Goal: Information Seeking & Learning: Learn about a topic

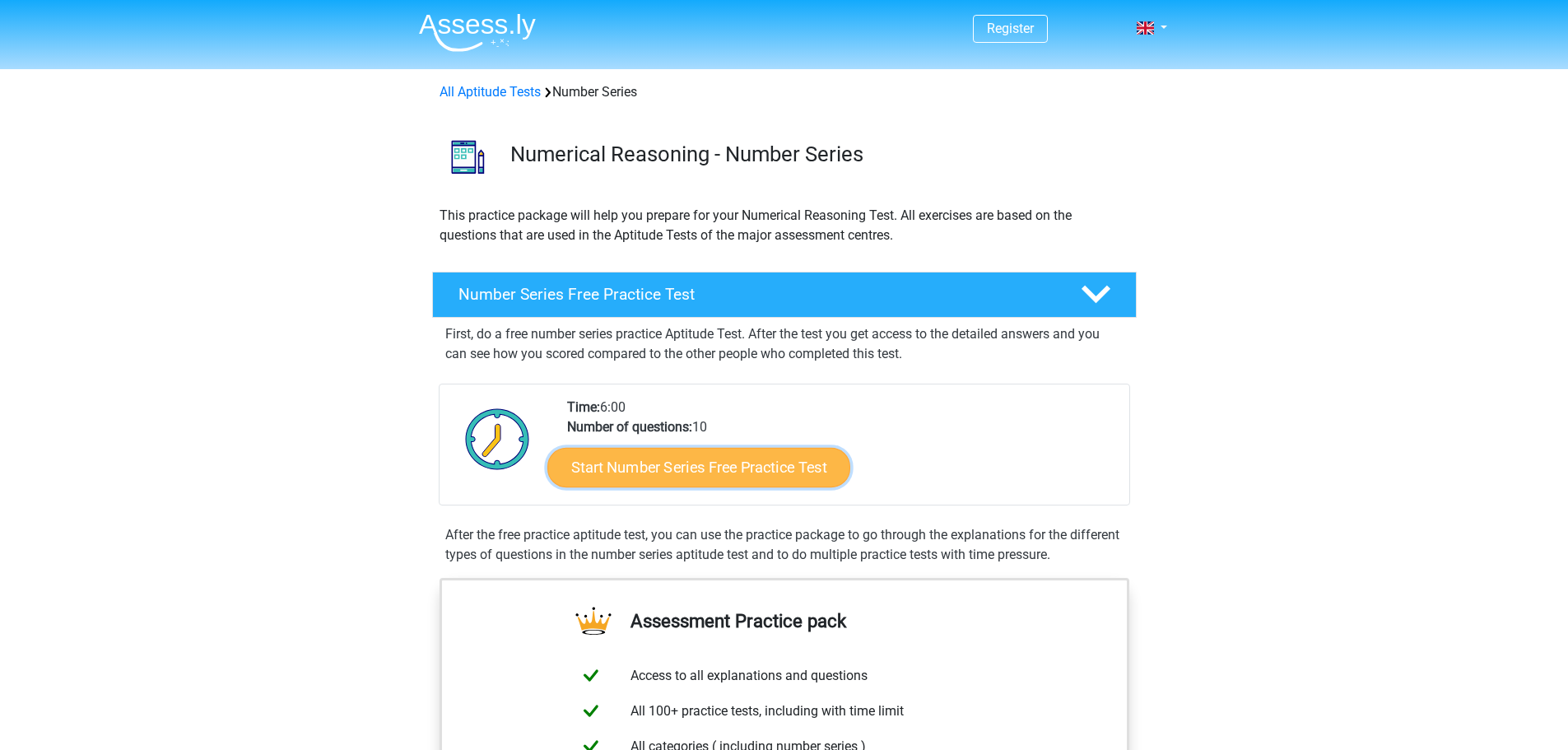
click at [752, 466] on link "Start Number Series Free Practice Test" at bounding box center [698, 466] width 303 height 39
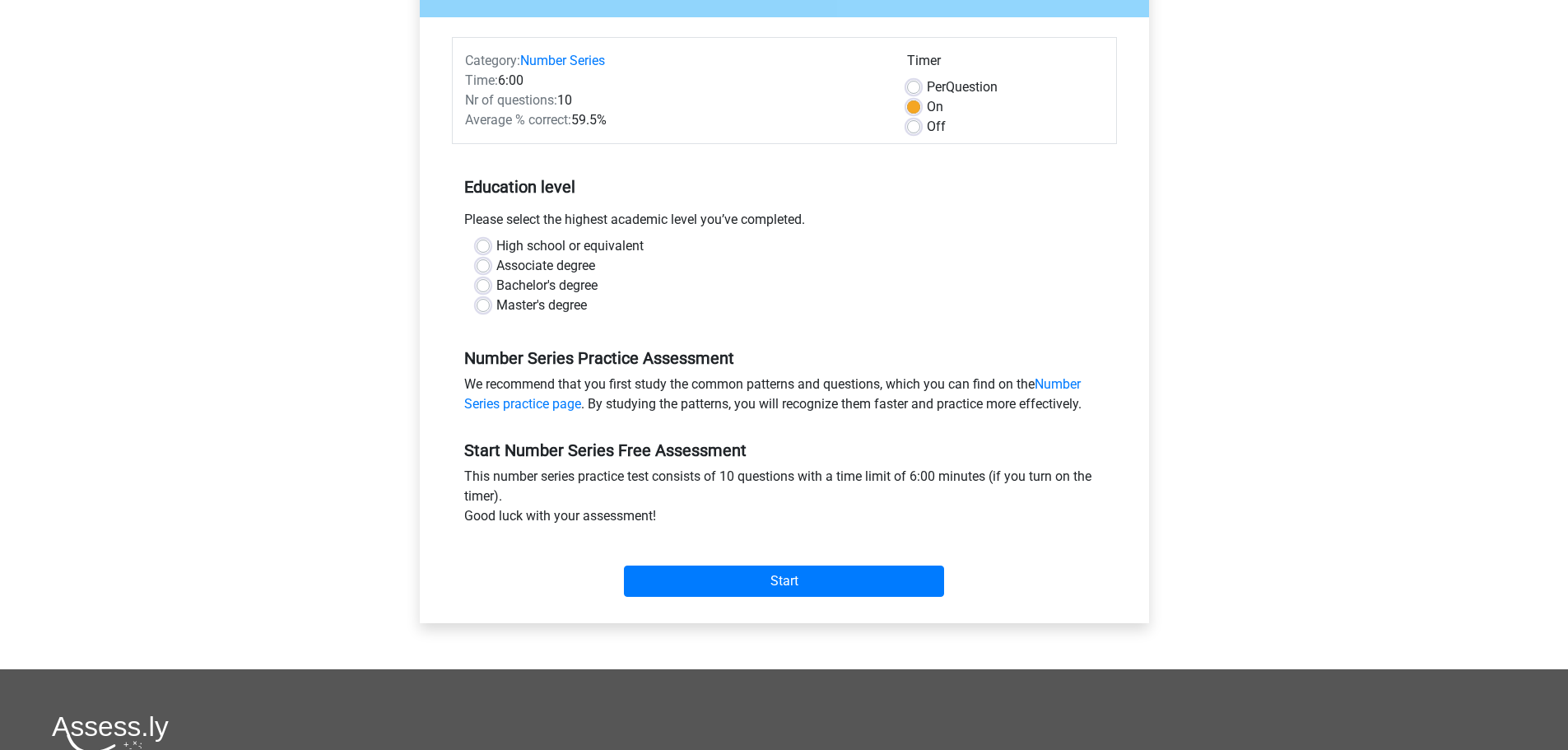
scroll to position [188, 0]
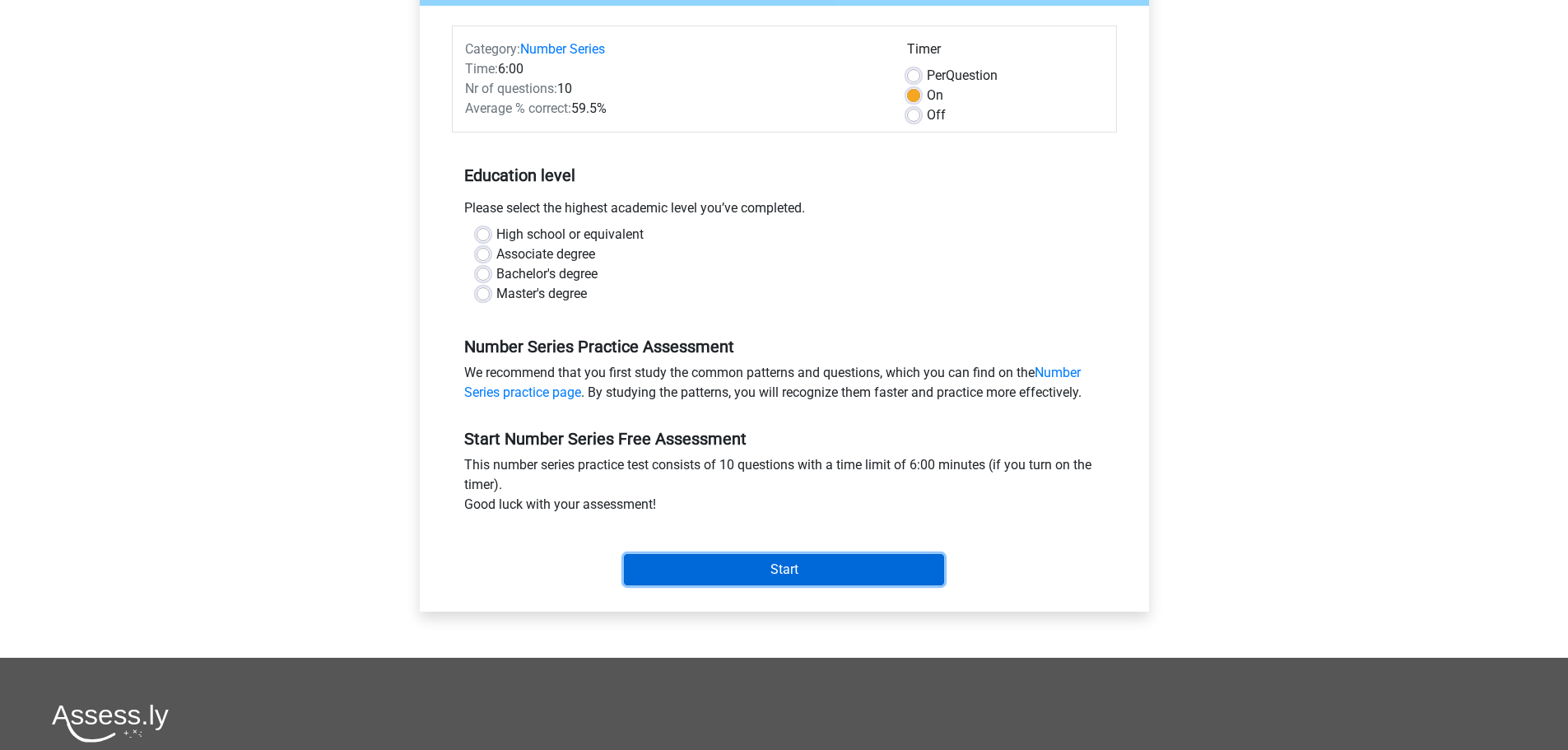
click at [797, 571] on input "Start" at bounding box center [784, 569] width 320 height 31
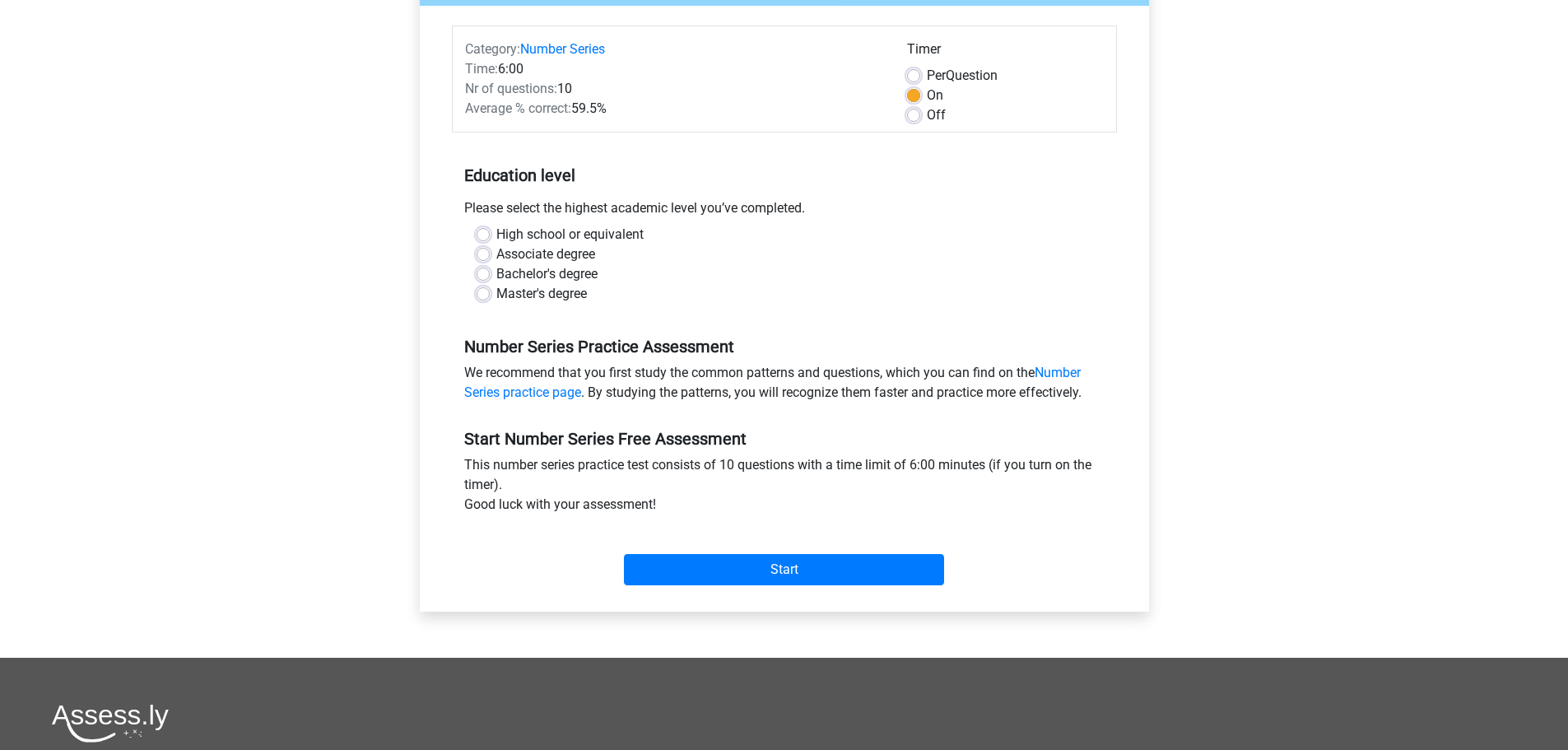
click at [496, 232] on label "High school or equivalent" at bounding box center [569, 235] width 147 height 20
click at [487, 232] on input "High school or equivalent" at bounding box center [482, 233] width 13 height 16
radio input "true"
click at [496, 288] on label "Master's degree" at bounding box center [541, 294] width 91 height 20
click at [478, 288] on input "Master's degree" at bounding box center [482, 292] width 13 height 16
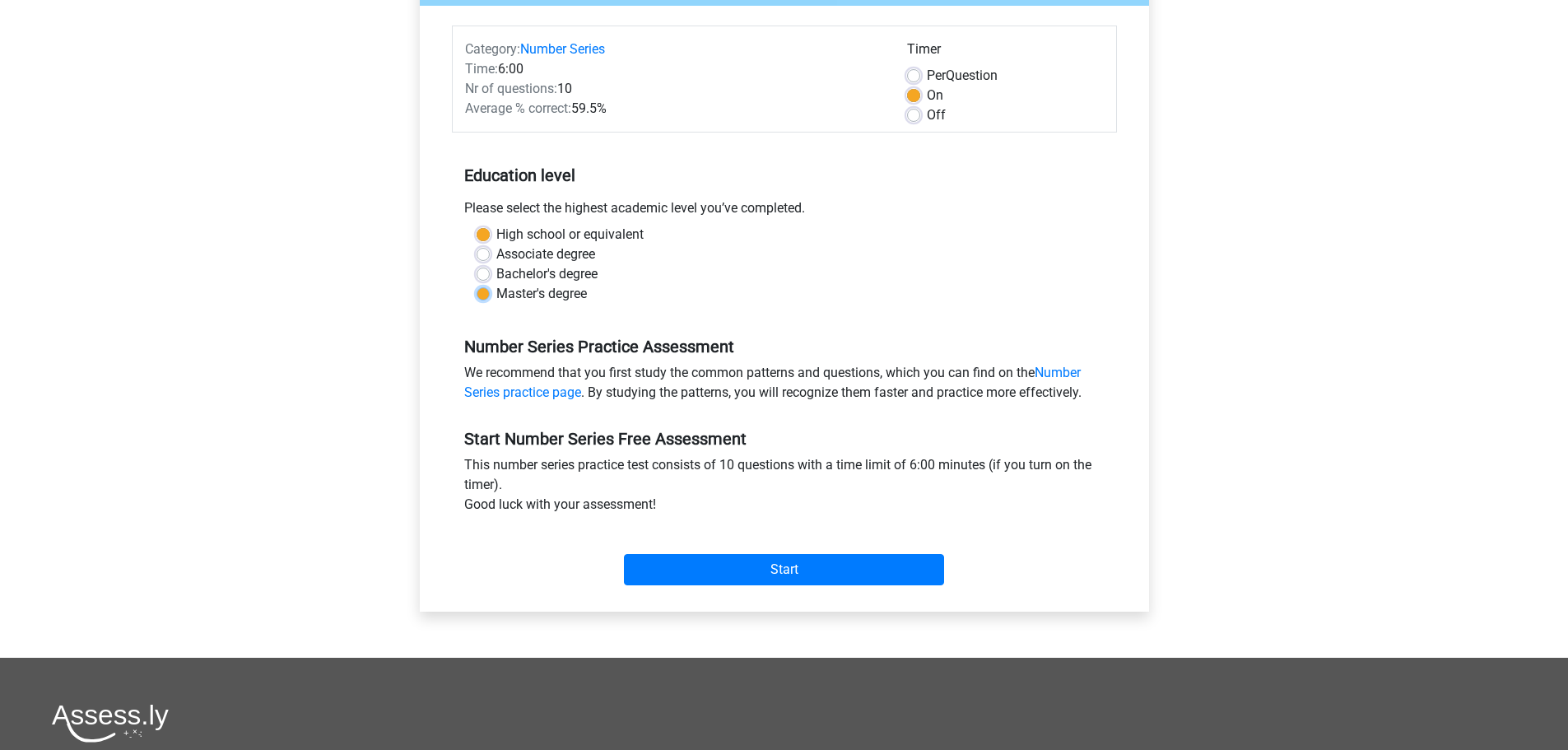
radio input "true"
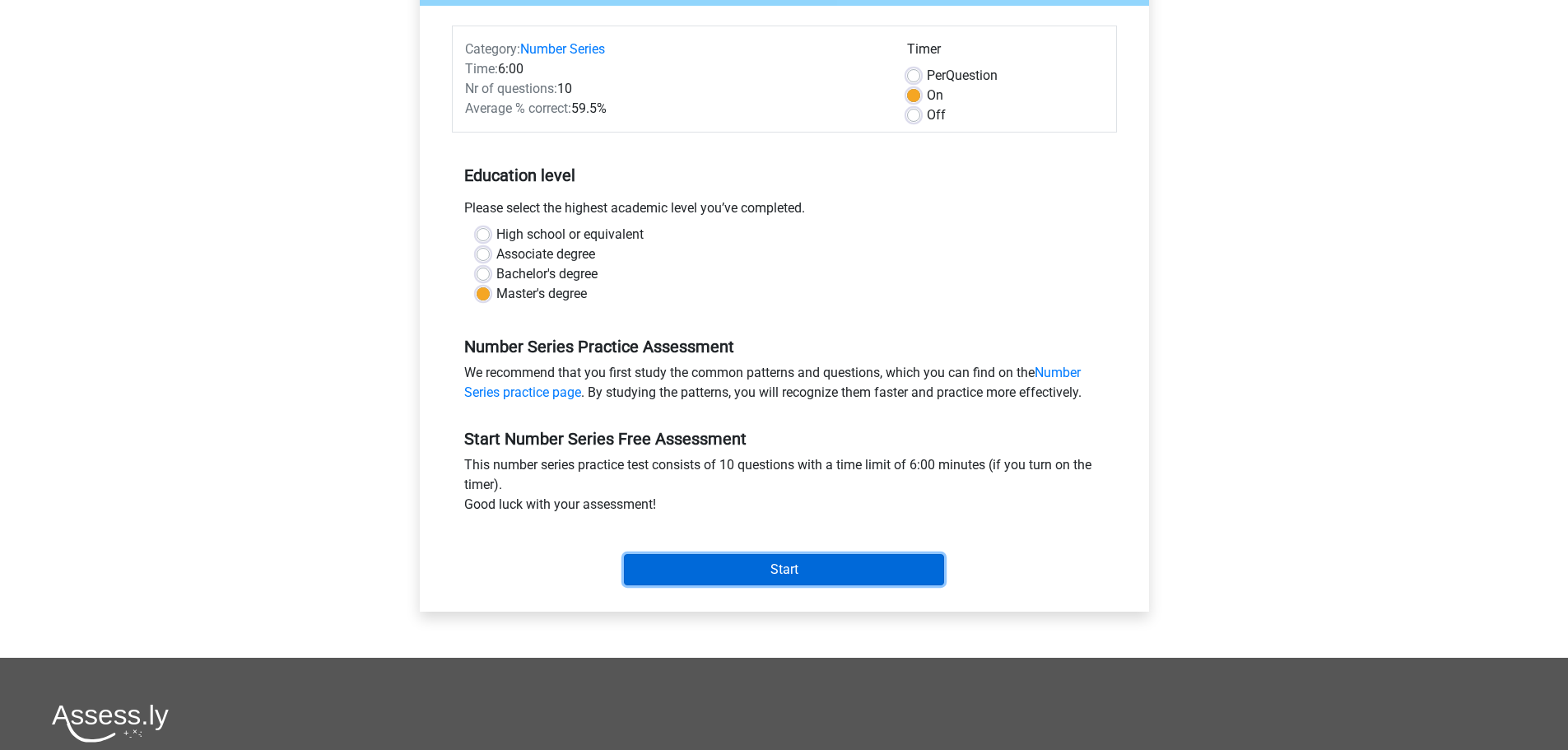
click at [788, 560] on input "Start" at bounding box center [784, 569] width 320 height 31
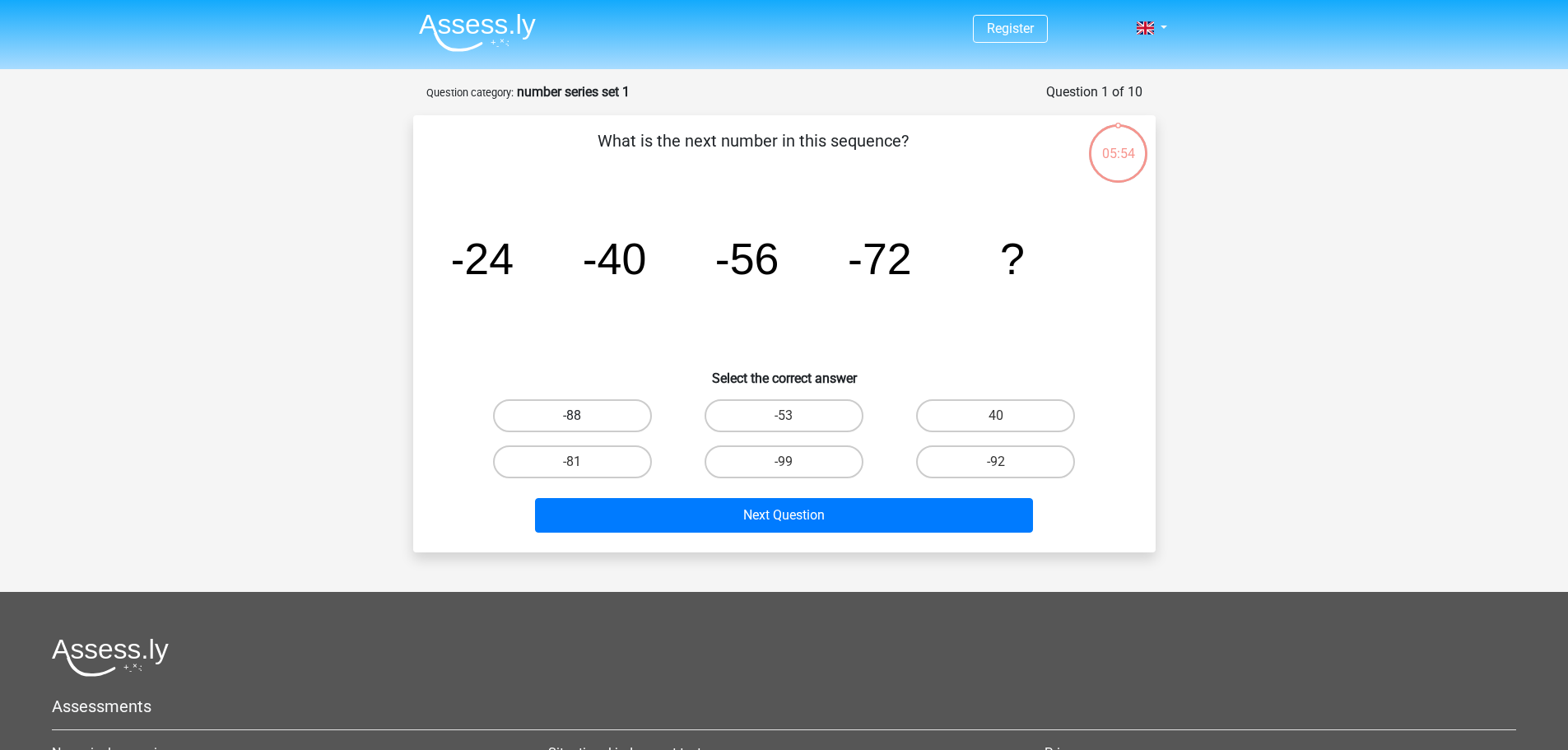
click at [602, 405] on label "-88" at bounding box center [572, 415] width 159 height 33
click at [583, 416] on input "-88" at bounding box center [577, 421] width 11 height 11
radio input "true"
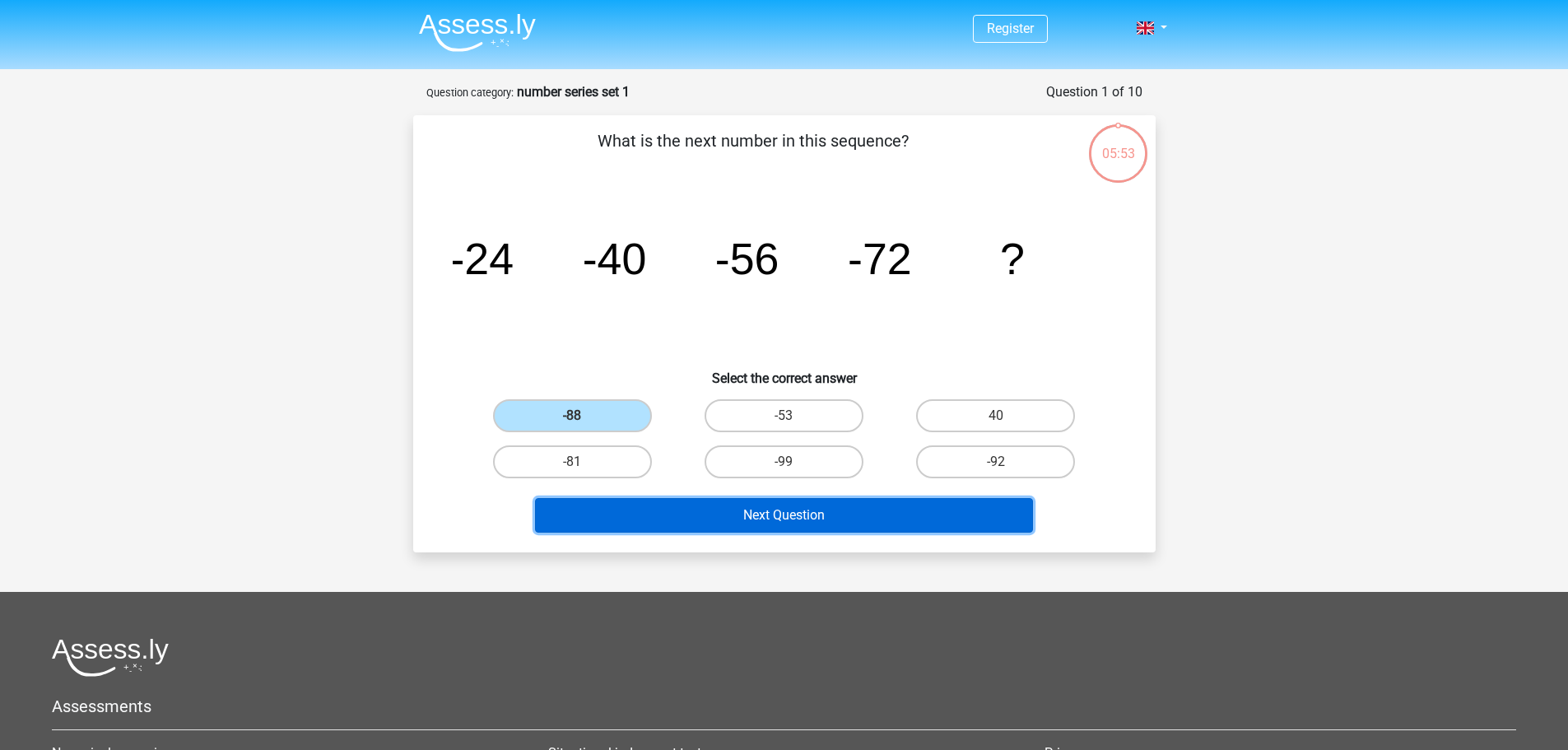
click at [663, 526] on button "Next Question" at bounding box center [784, 515] width 498 height 35
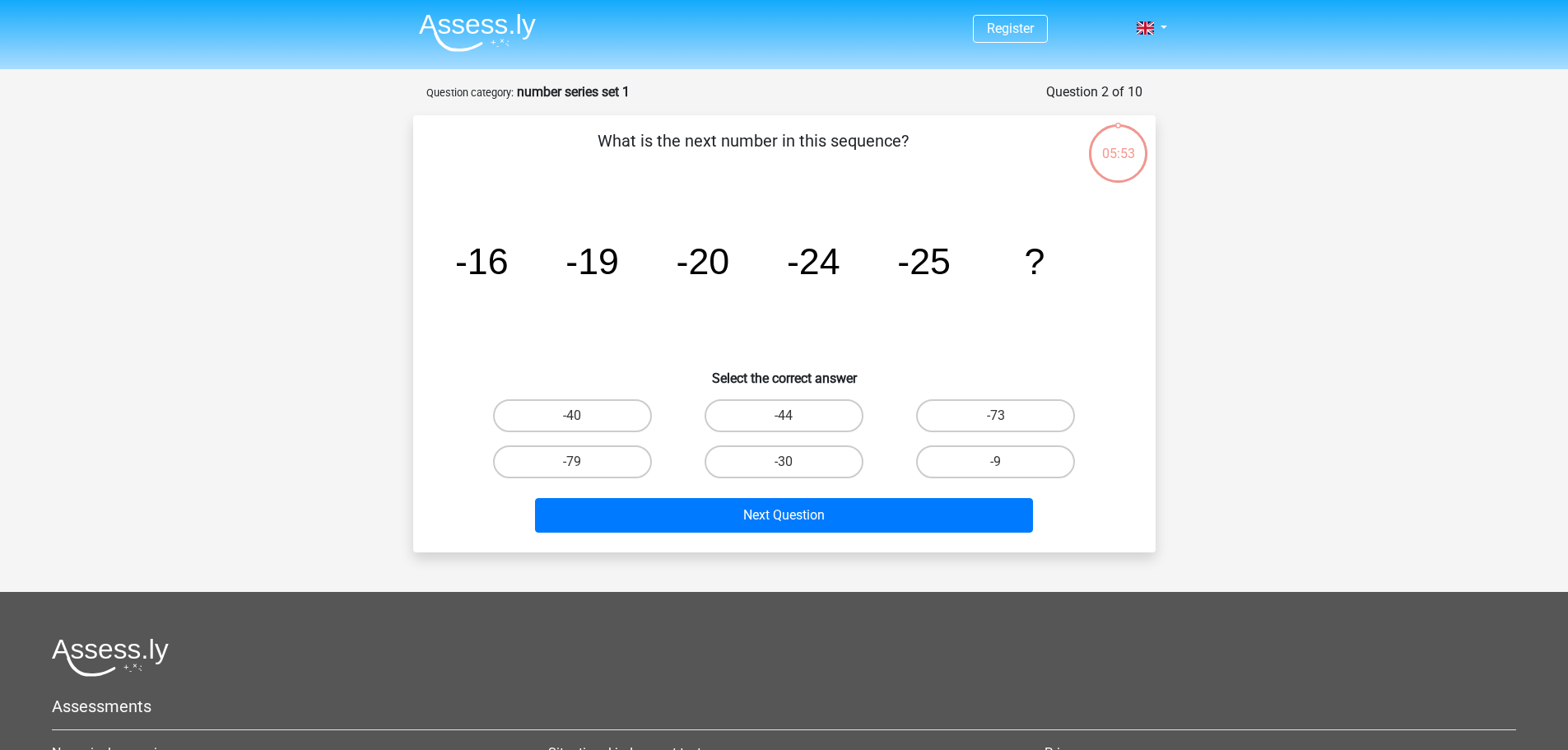
scroll to position [82, 0]
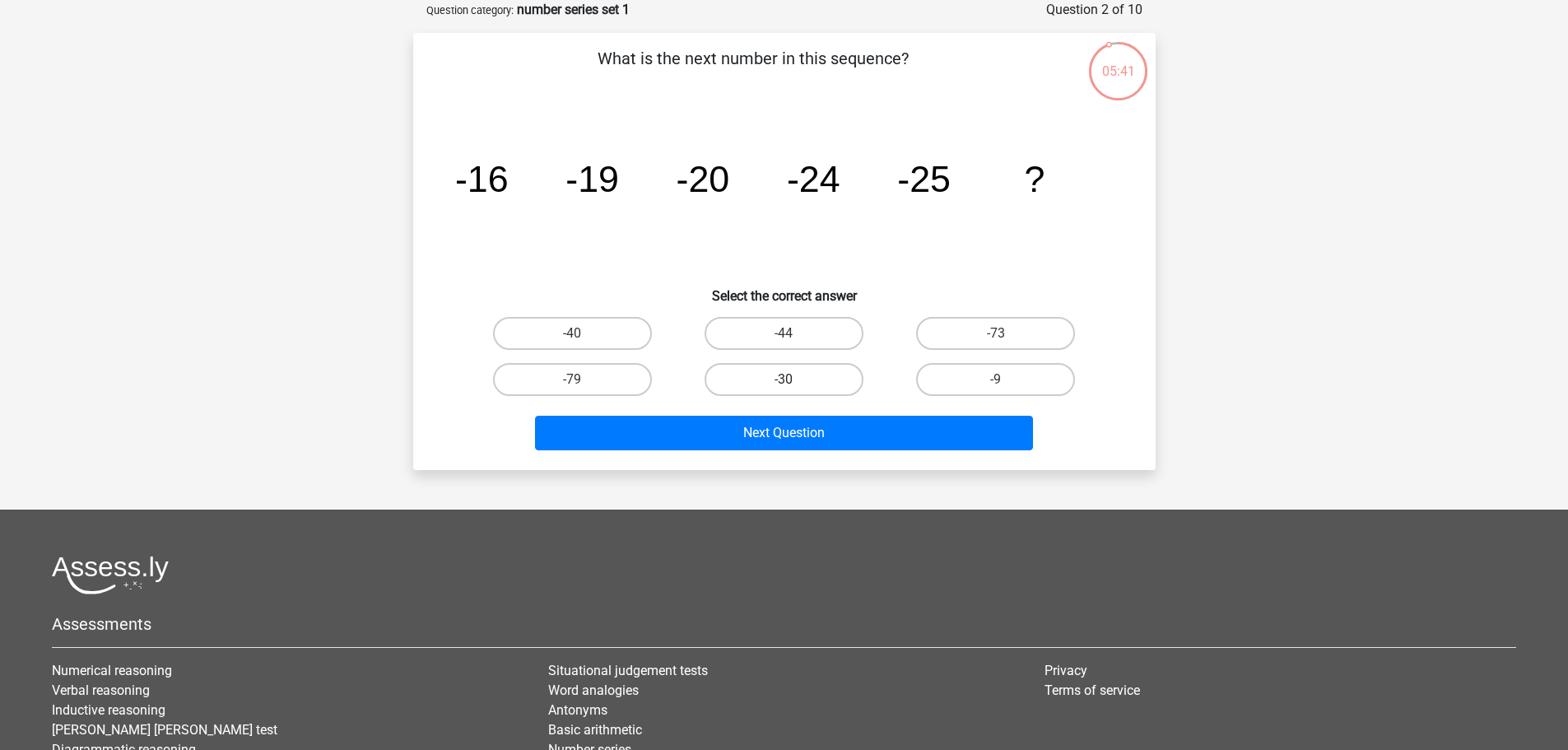
click at [735, 386] on label "-30" at bounding box center [783, 379] width 159 height 33
click at [783, 386] on input "-30" at bounding box center [788, 384] width 11 height 11
radio input "true"
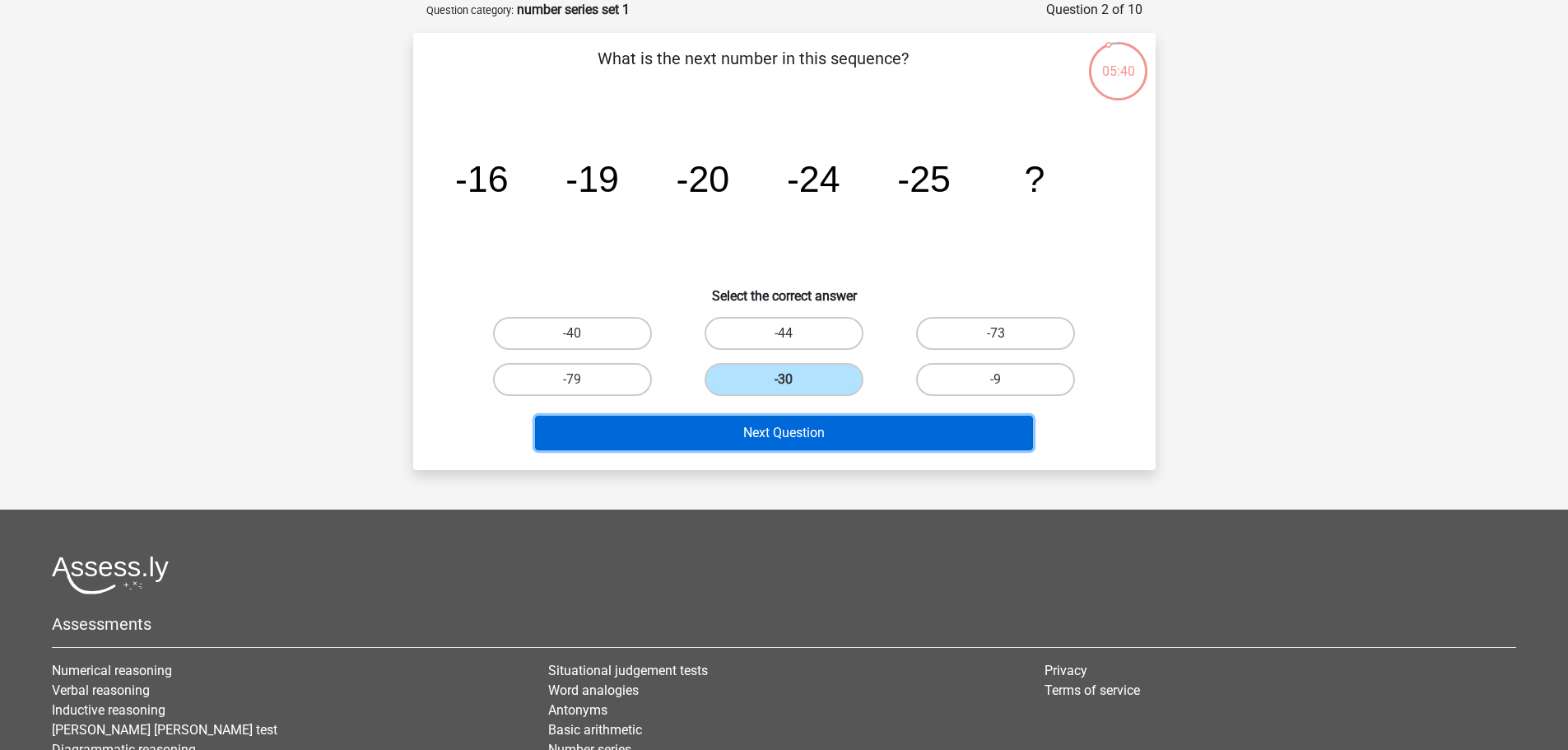
click at [741, 439] on button "Next Question" at bounding box center [784, 433] width 498 height 35
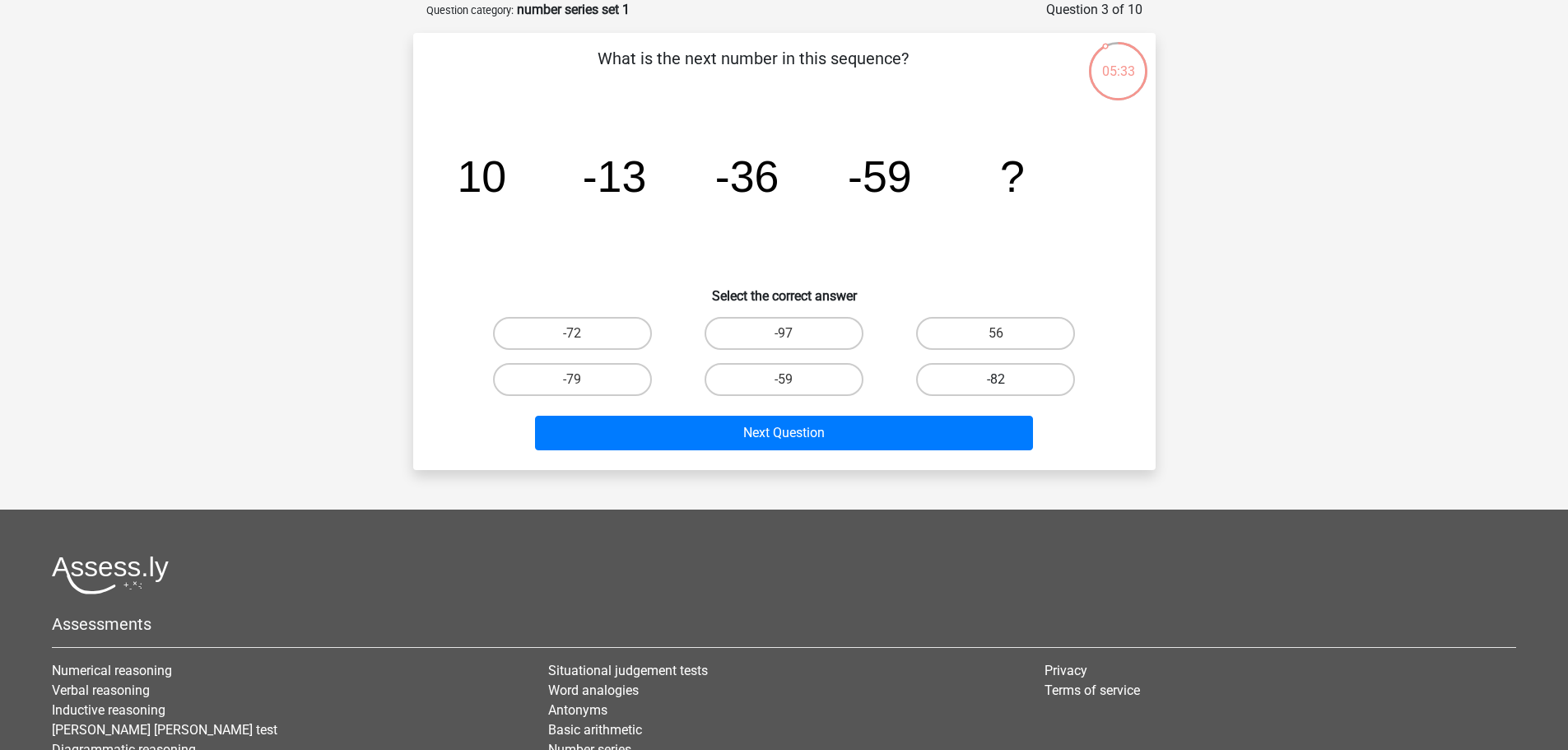
click at [1006, 394] on label "-82" at bounding box center [995, 379] width 159 height 33
click at [1006, 390] on input "-82" at bounding box center [1001, 384] width 11 height 11
radio input "true"
click at [997, 382] on input "-82" at bounding box center [1001, 384] width 11 height 11
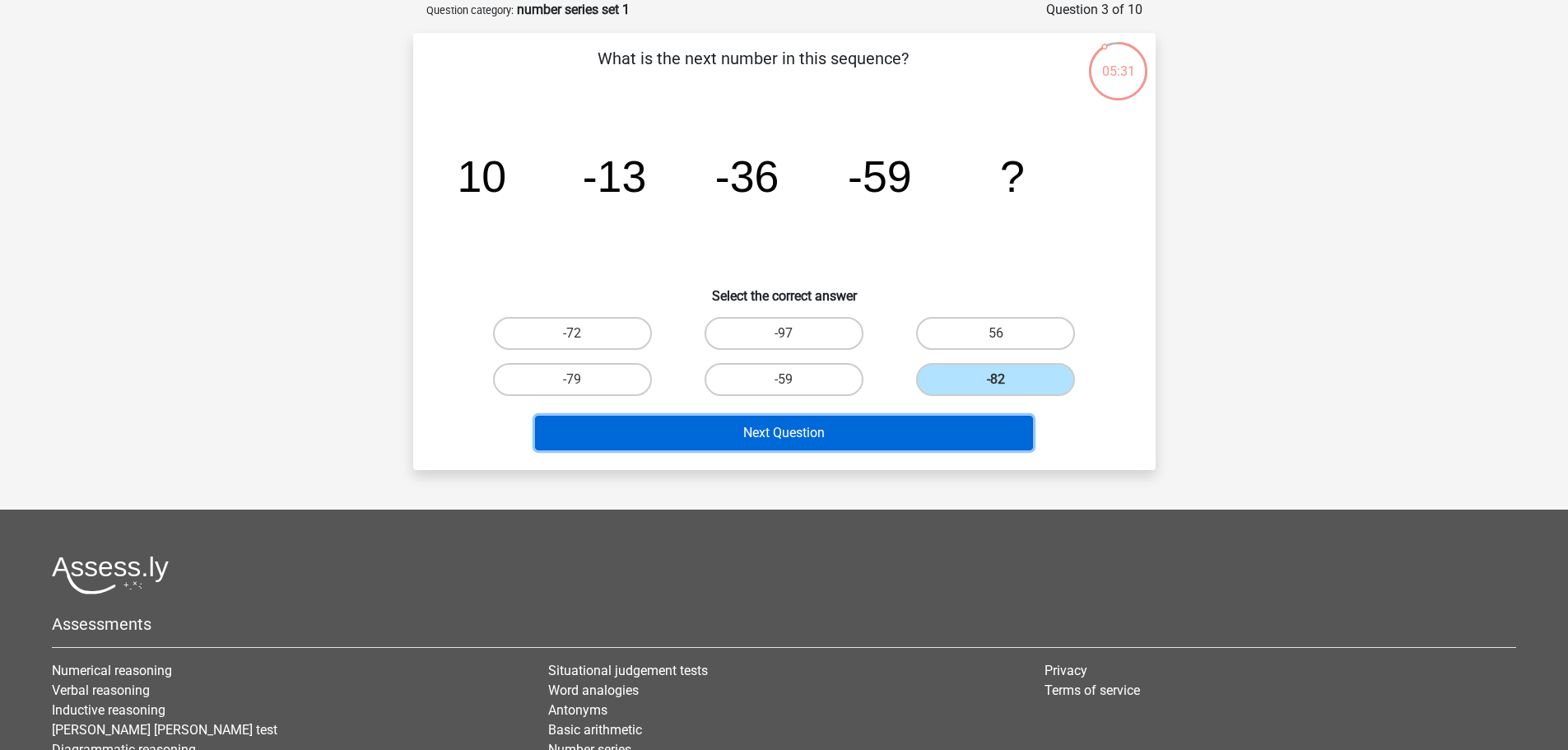
click at [942, 430] on button "Next Question" at bounding box center [784, 433] width 498 height 35
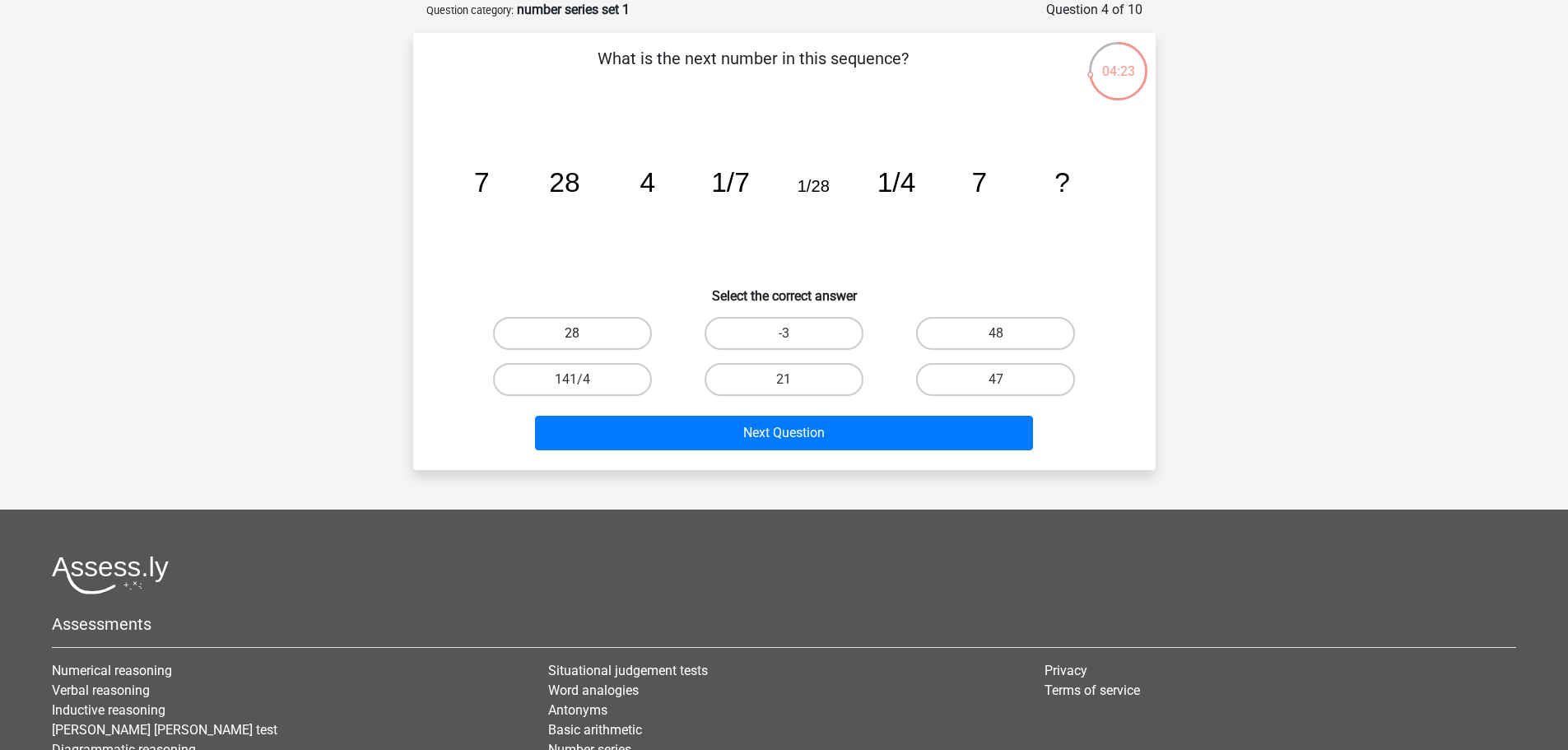
click at [584, 330] on label "28" at bounding box center [572, 333] width 159 height 33
click at [583, 333] on input "28" at bounding box center [577, 338] width 11 height 11
radio input "true"
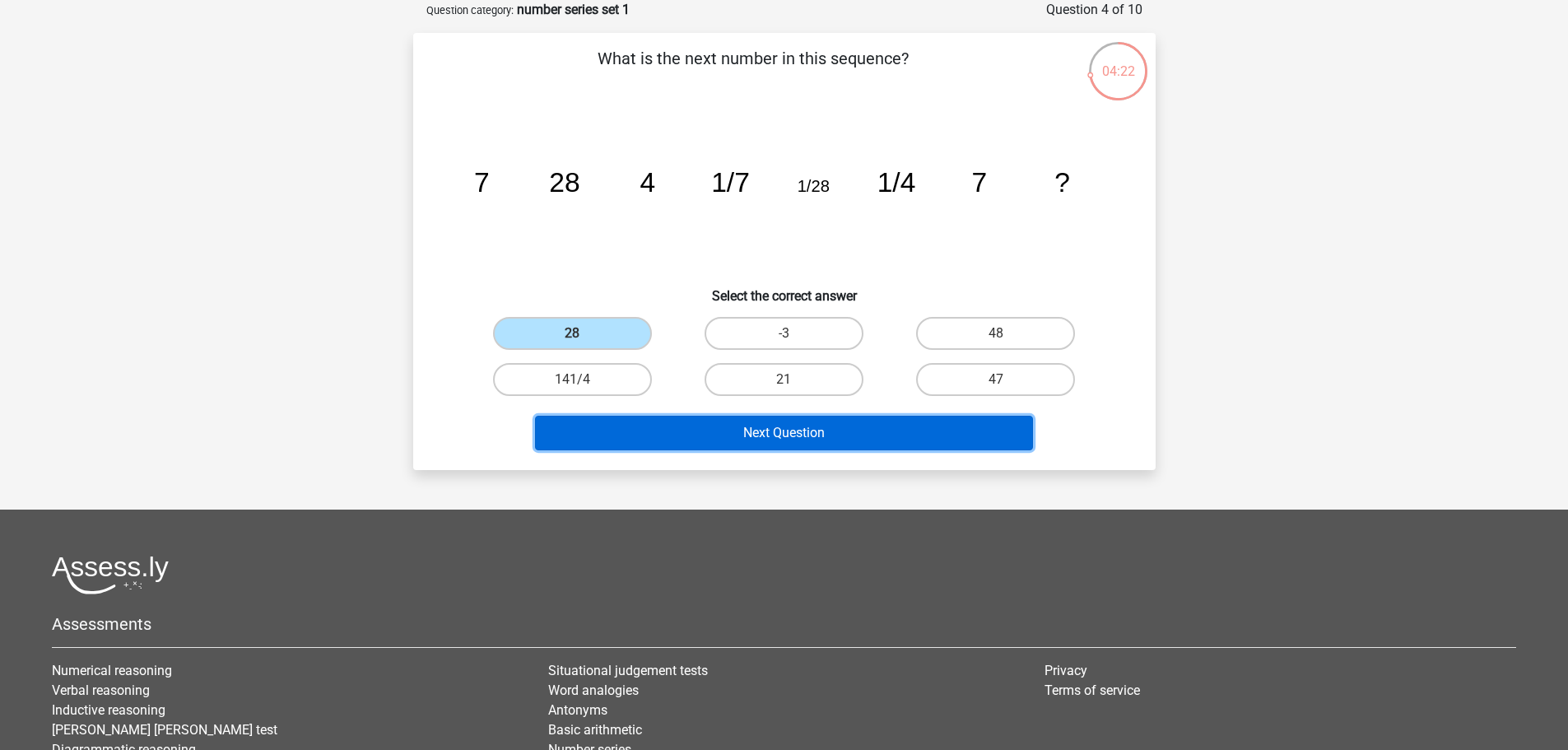
click at [662, 443] on button "Next Question" at bounding box center [784, 433] width 498 height 35
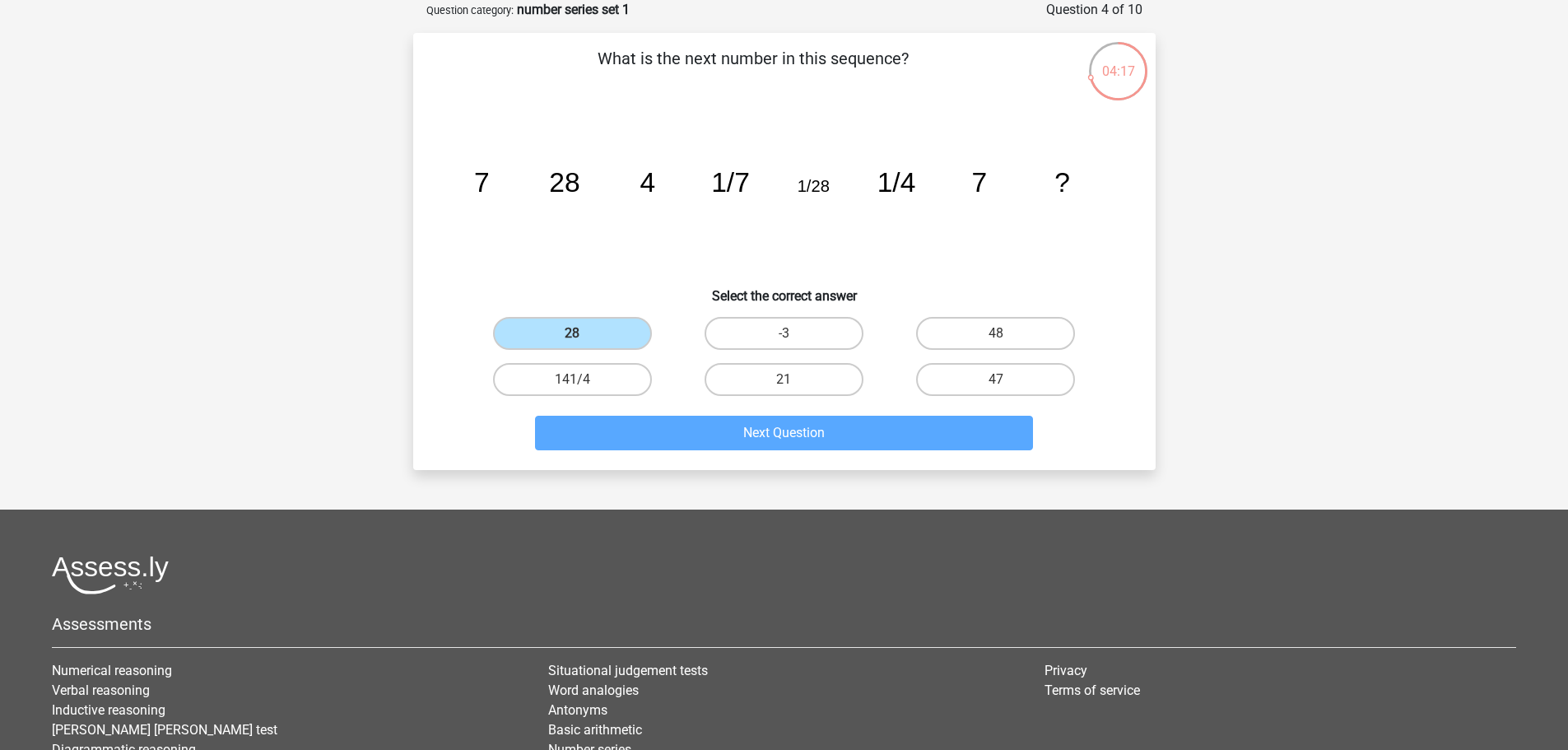
click at [1340, 278] on div "Register Nederlands English" at bounding box center [784, 431] width 1568 height 1026
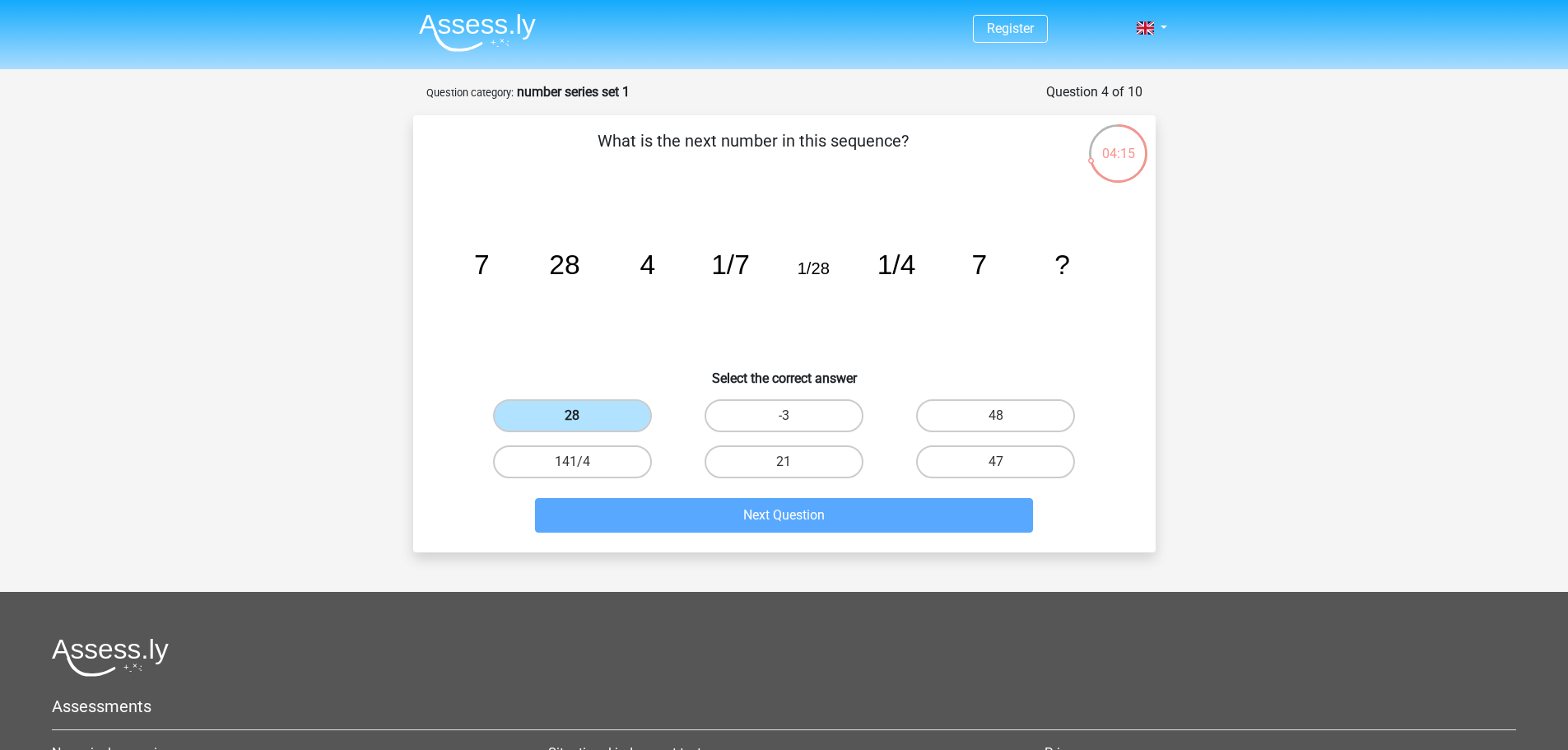
click at [609, 409] on label "28" at bounding box center [572, 415] width 159 height 33
click at [583, 416] on input "28" at bounding box center [577, 421] width 11 height 11
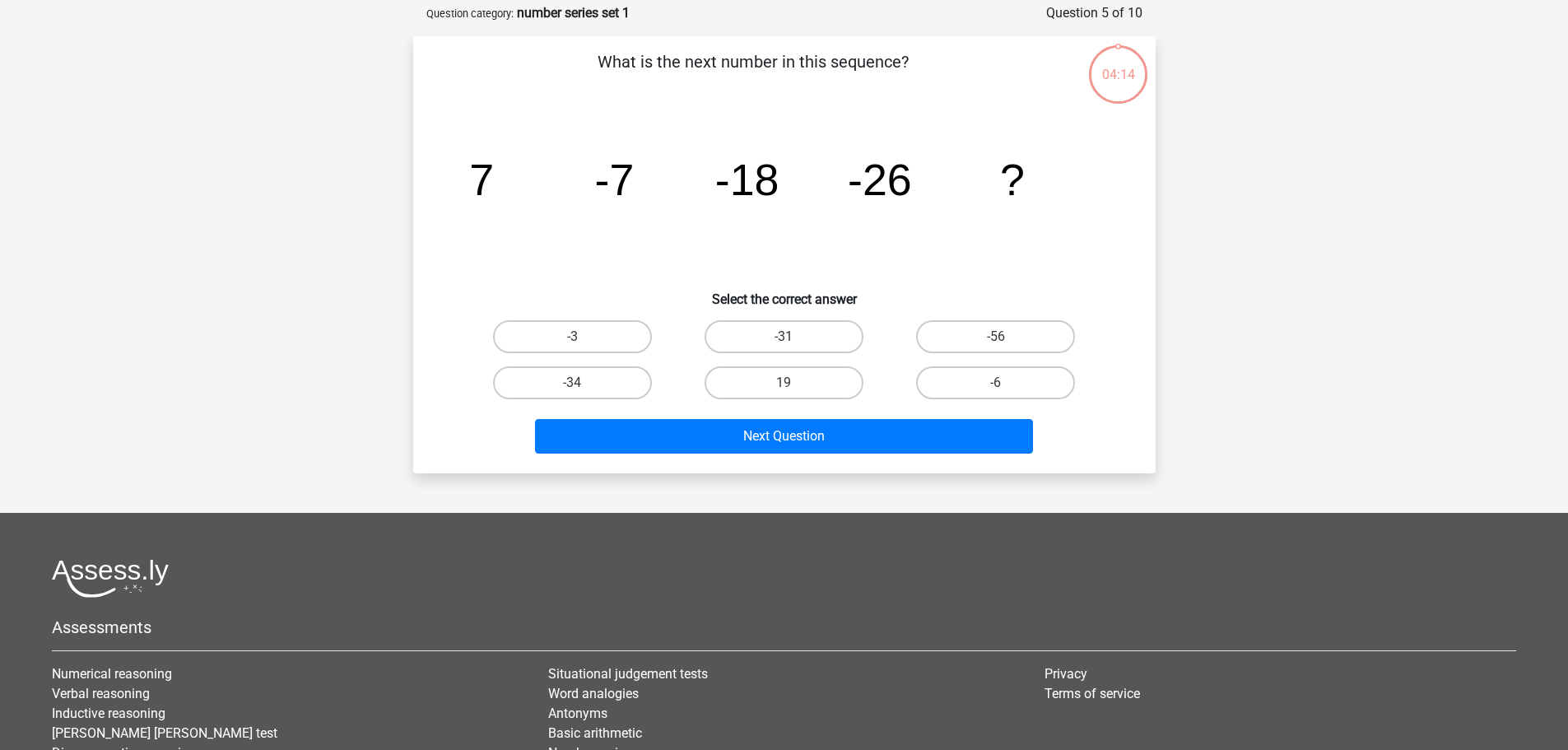
scroll to position [82, 0]
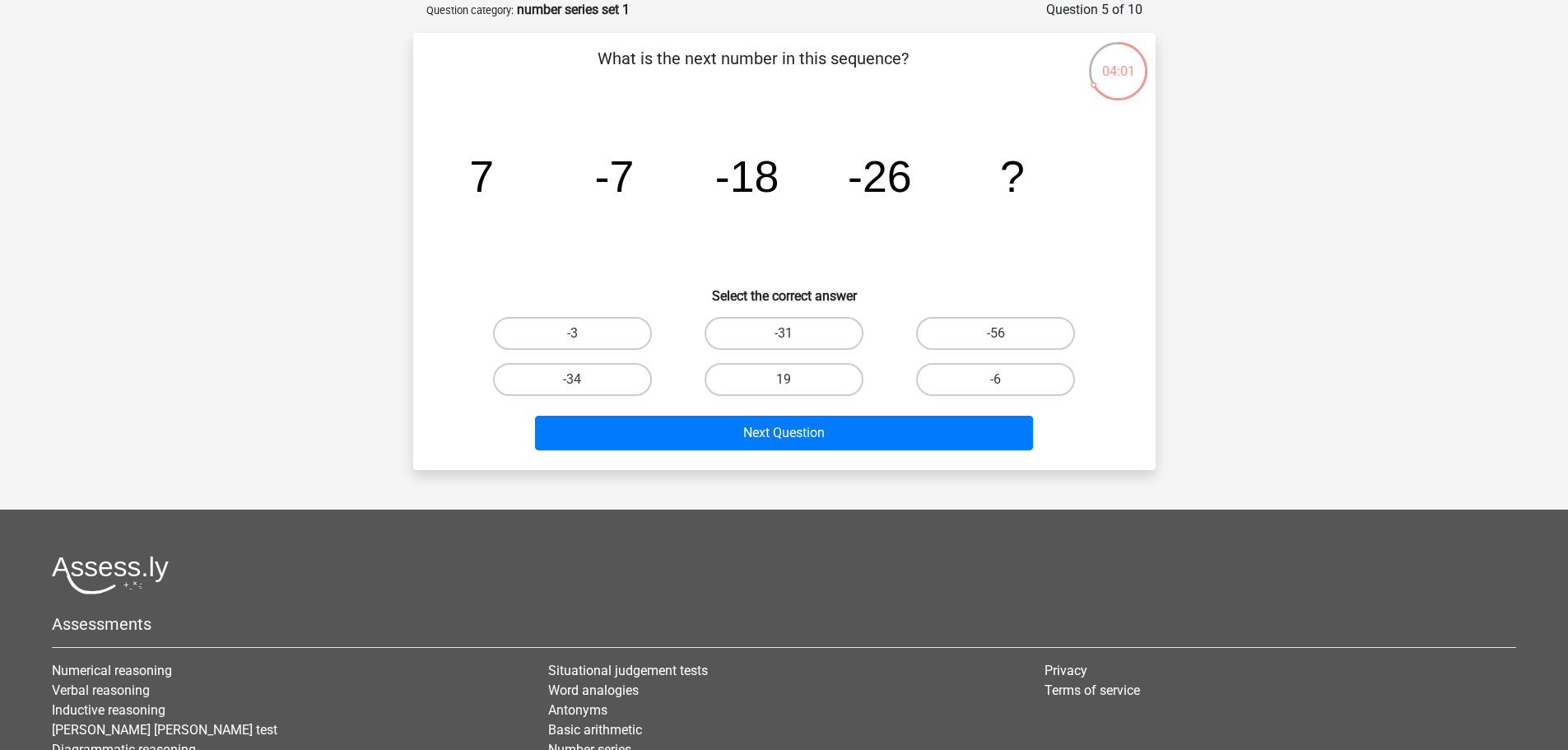
click at [785, 335] on input "-31" at bounding box center [788, 338] width 11 height 11
radio input "true"
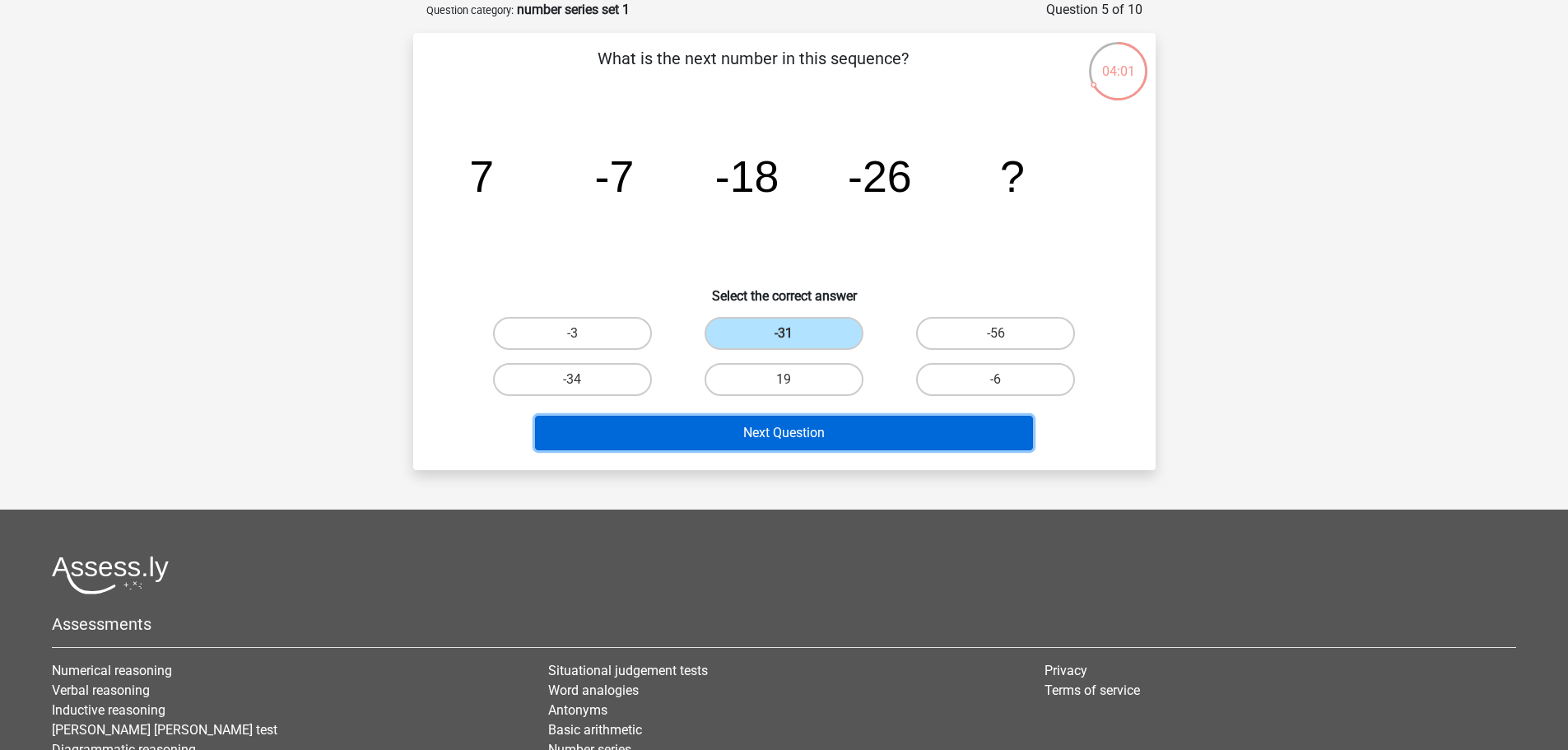
click at [793, 449] on button "Next Question" at bounding box center [784, 433] width 498 height 35
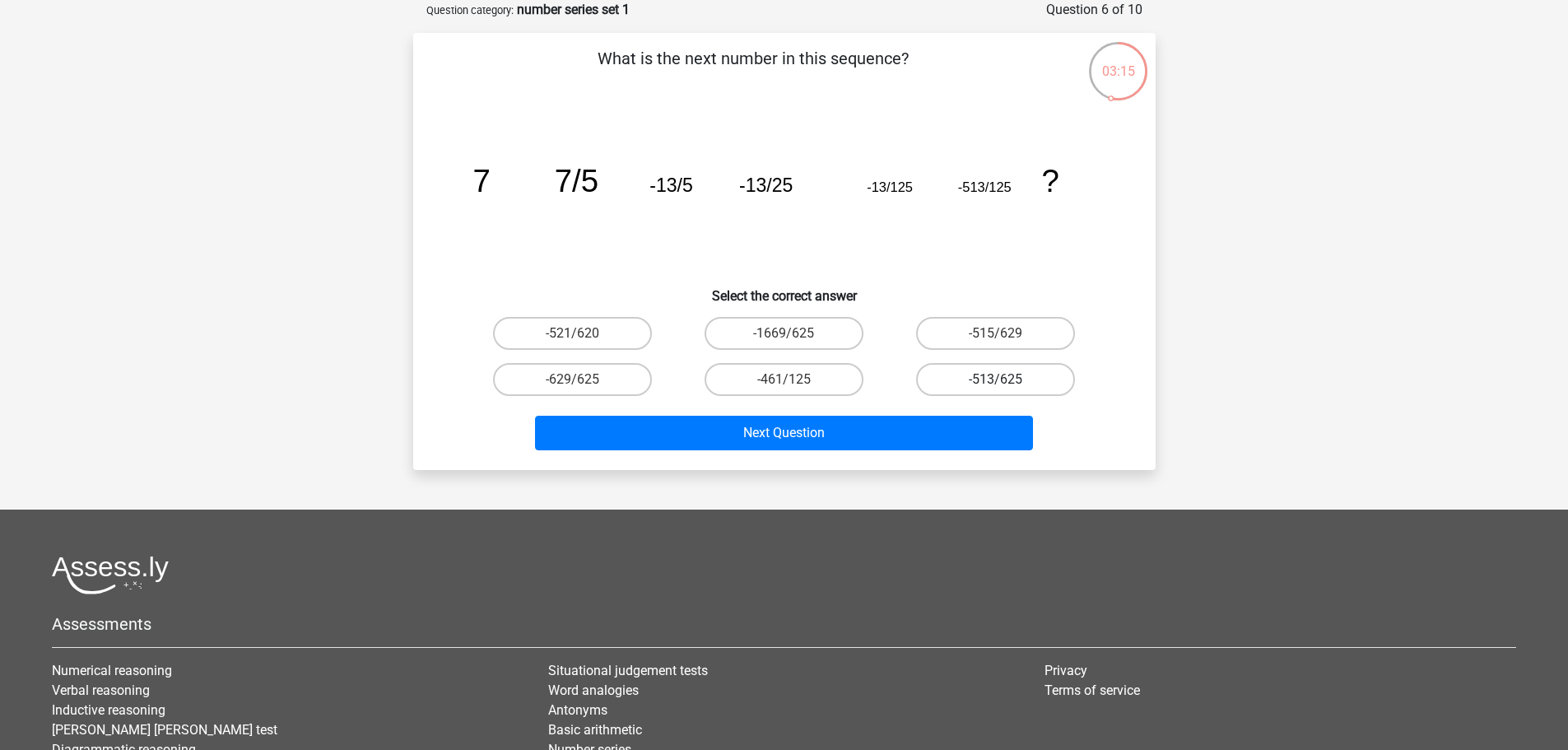
click at [1033, 382] on label "-513/625" at bounding box center [995, 379] width 159 height 33
click at [1006, 382] on input "-513/625" at bounding box center [1001, 384] width 11 height 11
radio input "true"
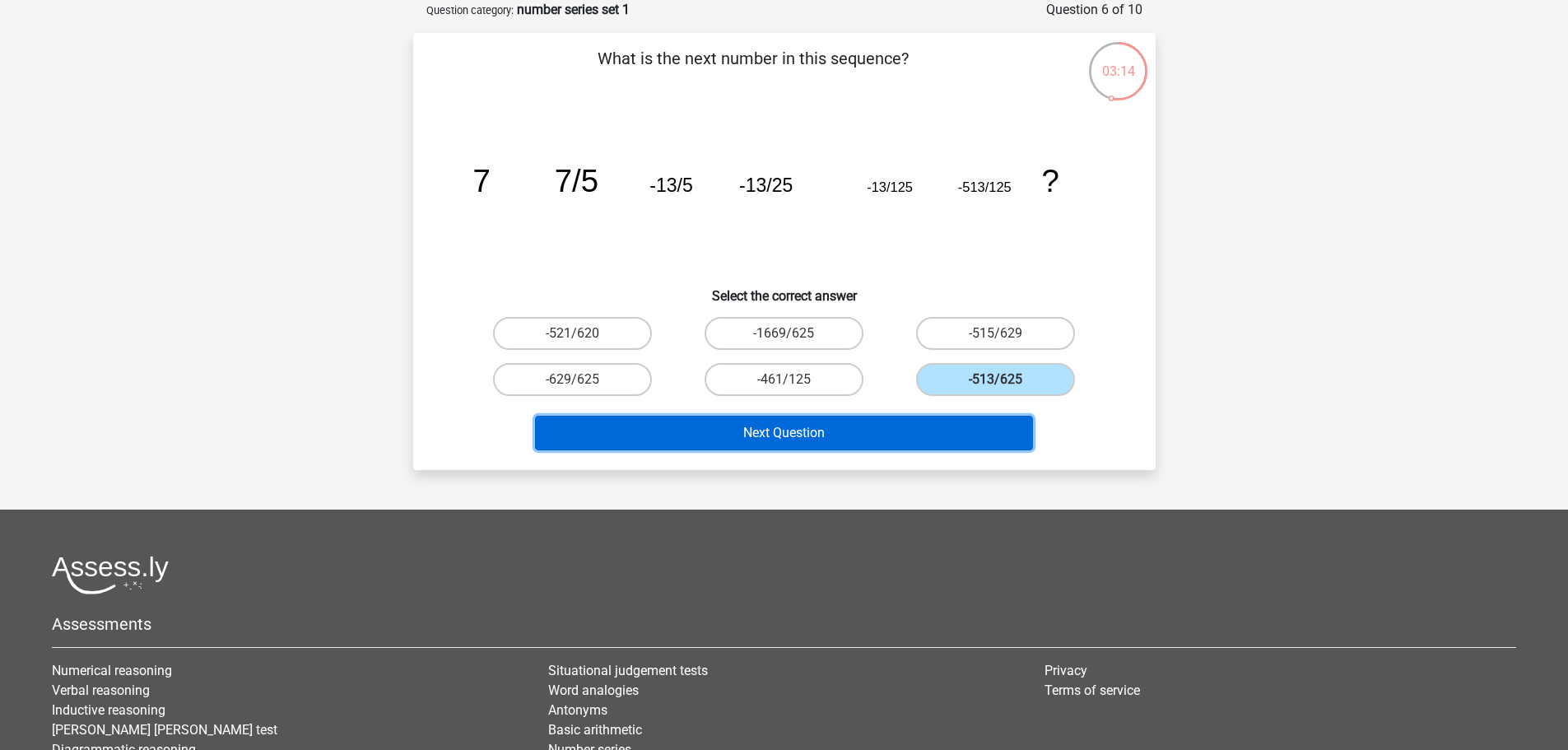
click at [988, 437] on button "Next Question" at bounding box center [784, 433] width 498 height 35
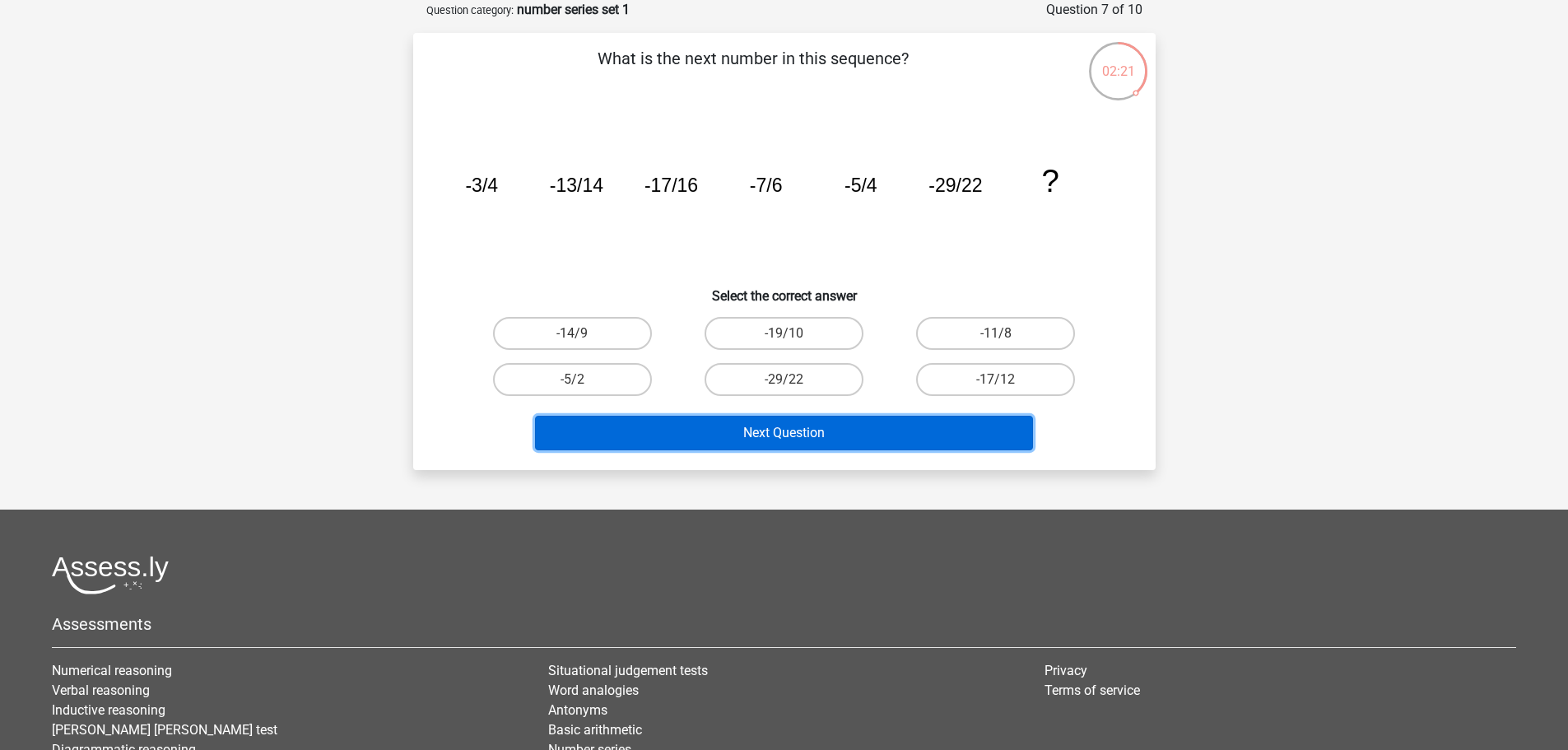
click at [746, 434] on button "Next Question" at bounding box center [784, 433] width 498 height 35
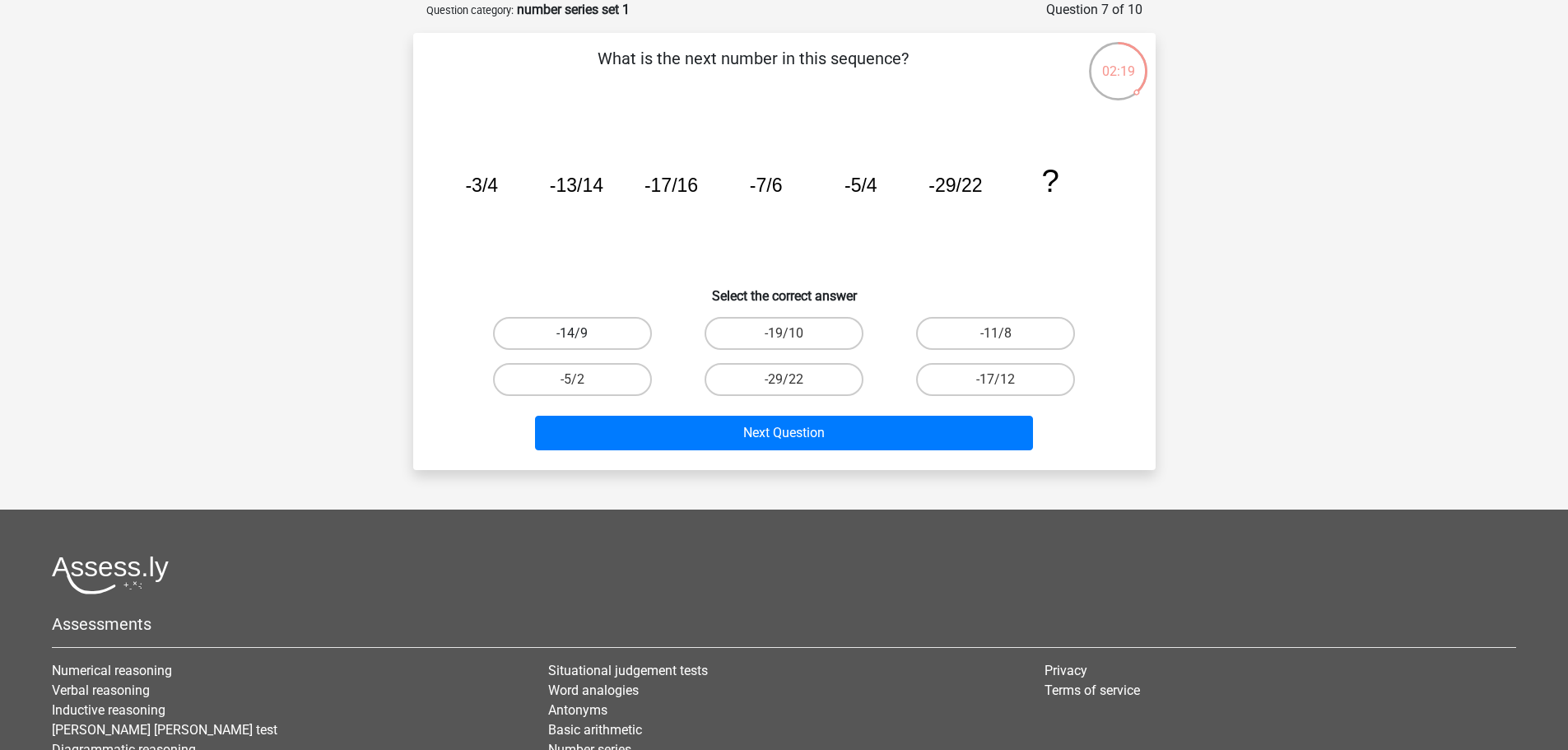
click at [582, 328] on label "-14/9" at bounding box center [572, 333] width 159 height 33
click at [582, 333] on input "-14/9" at bounding box center [577, 338] width 11 height 11
radio input "true"
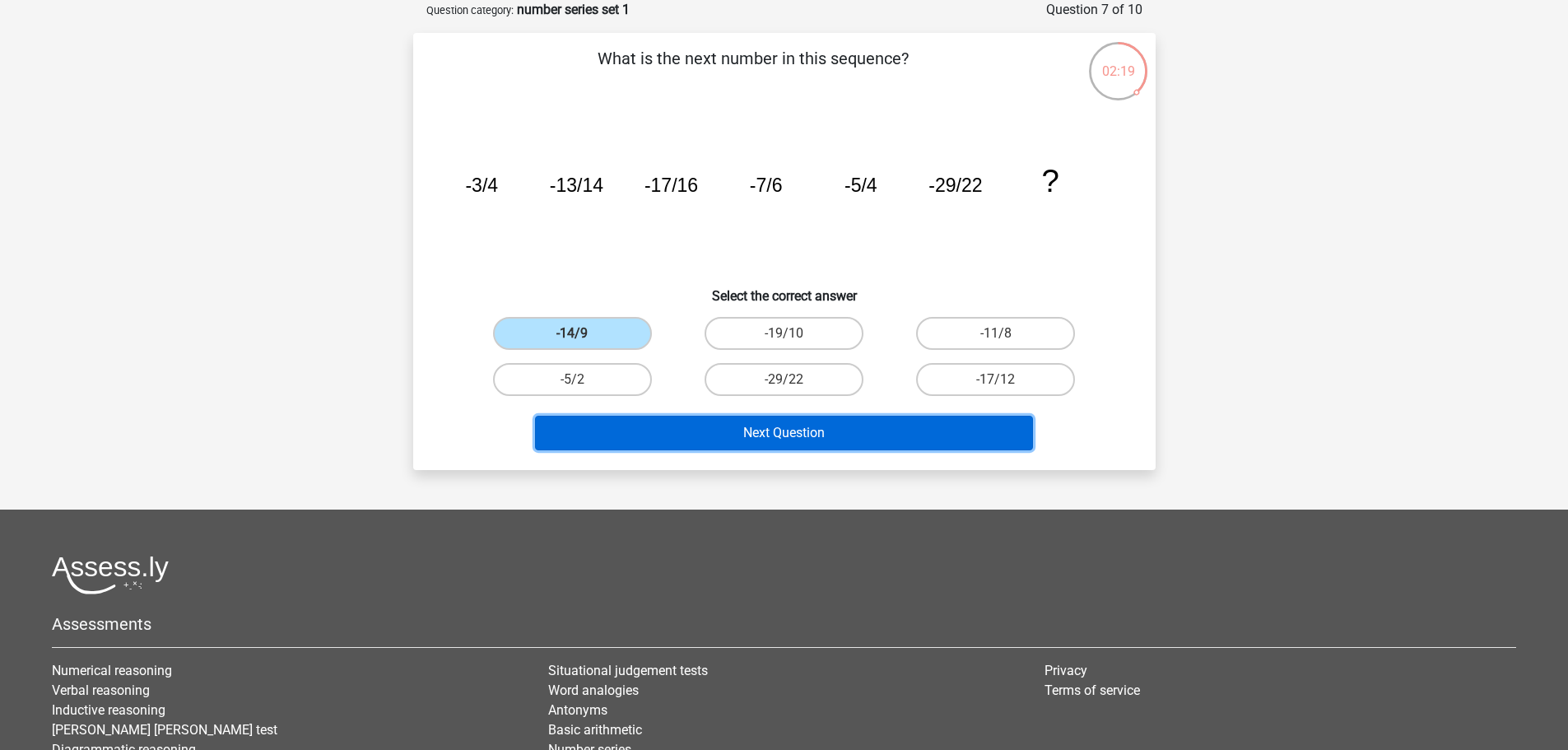
click at [703, 443] on button "Next Question" at bounding box center [784, 433] width 498 height 35
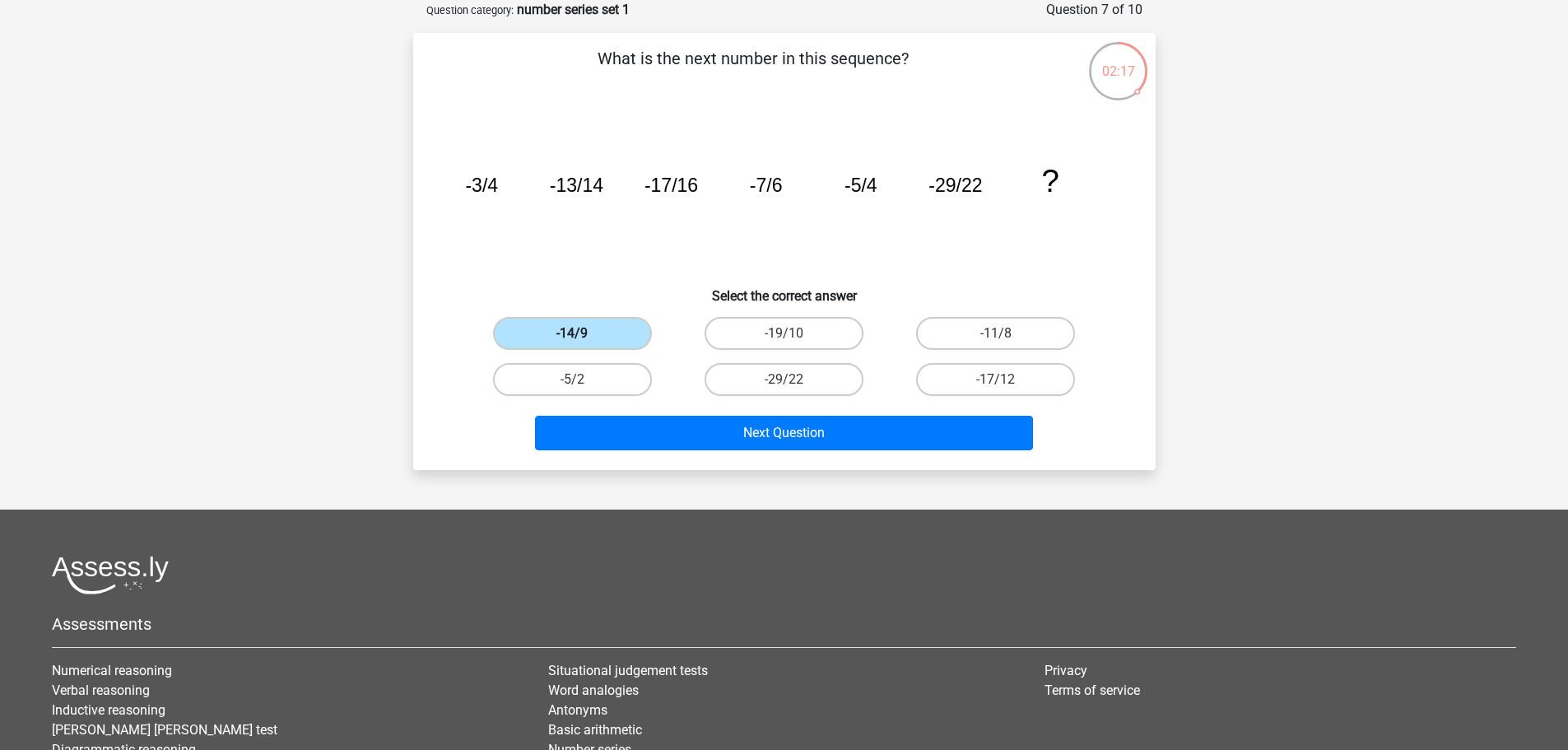
click at [624, 333] on label "-14/9" at bounding box center [572, 333] width 159 height 33
click at [583, 333] on input "-14/9" at bounding box center [577, 338] width 11 height 11
click at [624, 333] on label "-14/9" at bounding box center [572, 333] width 159 height 33
click at [583, 333] on input "-14/9" at bounding box center [577, 338] width 11 height 11
click at [624, 333] on label "-14/9" at bounding box center [572, 333] width 159 height 33
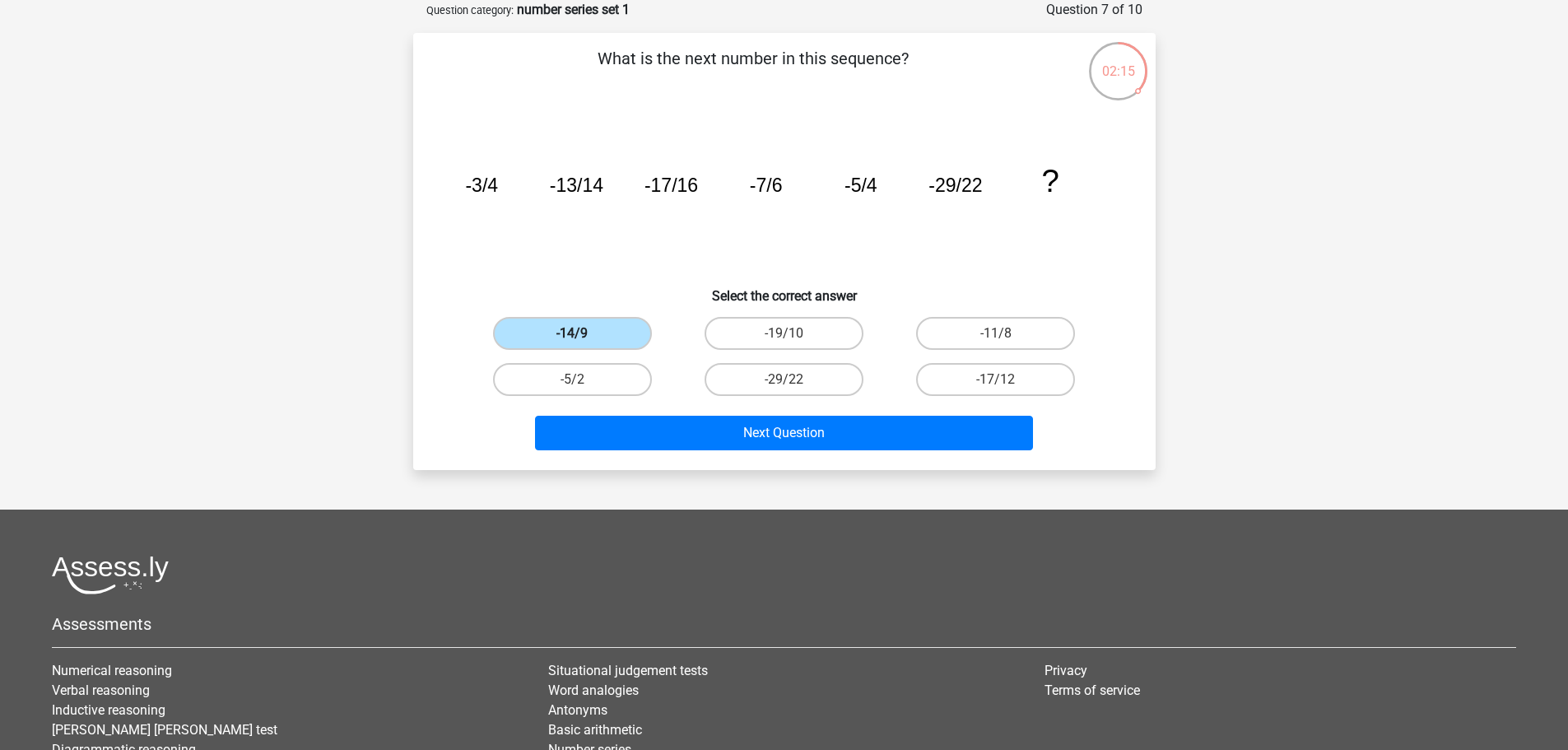
click at [583, 333] on input "-14/9" at bounding box center [577, 338] width 11 height 11
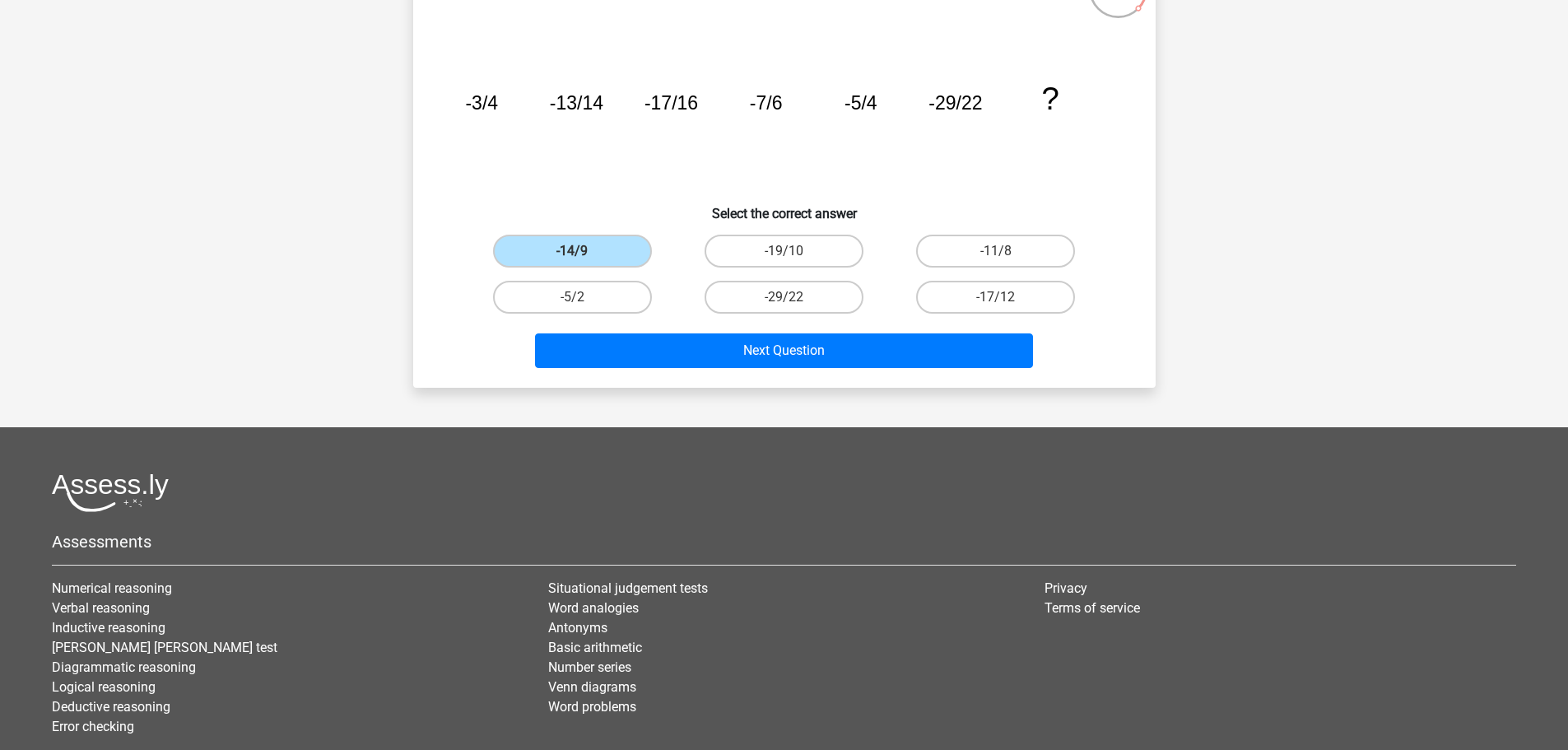
scroll to position [49, 0]
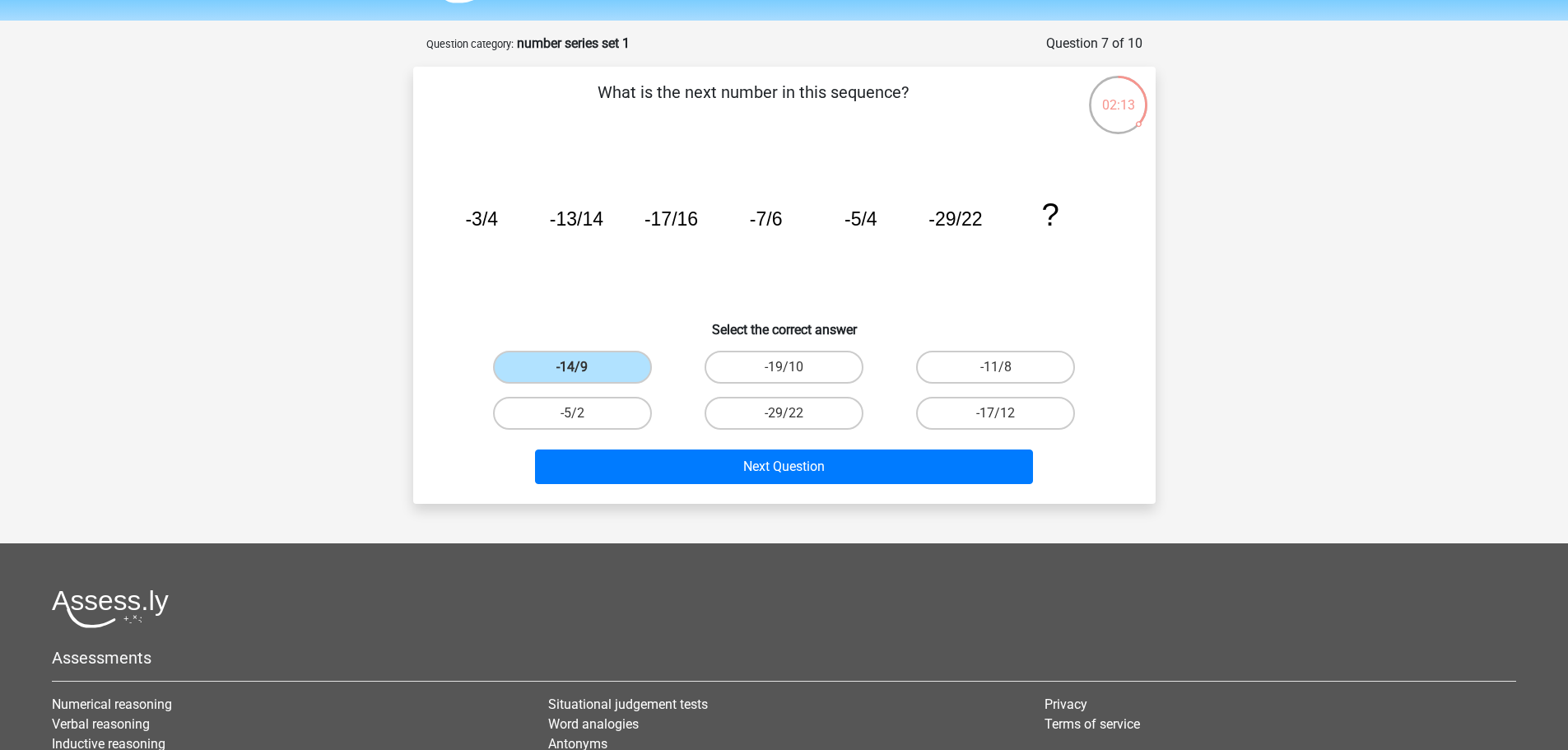
click at [591, 383] on div "-14/9" at bounding box center [572, 367] width 211 height 46
click at [591, 365] on label "-14/9" at bounding box center [572, 367] width 159 height 33
click at [583, 367] on input "-14/9" at bounding box center [577, 372] width 11 height 11
click at [566, 365] on label "-14/9" at bounding box center [572, 367] width 159 height 33
click at [572, 367] on input "-14/9" at bounding box center [577, 372] width 11 height 11
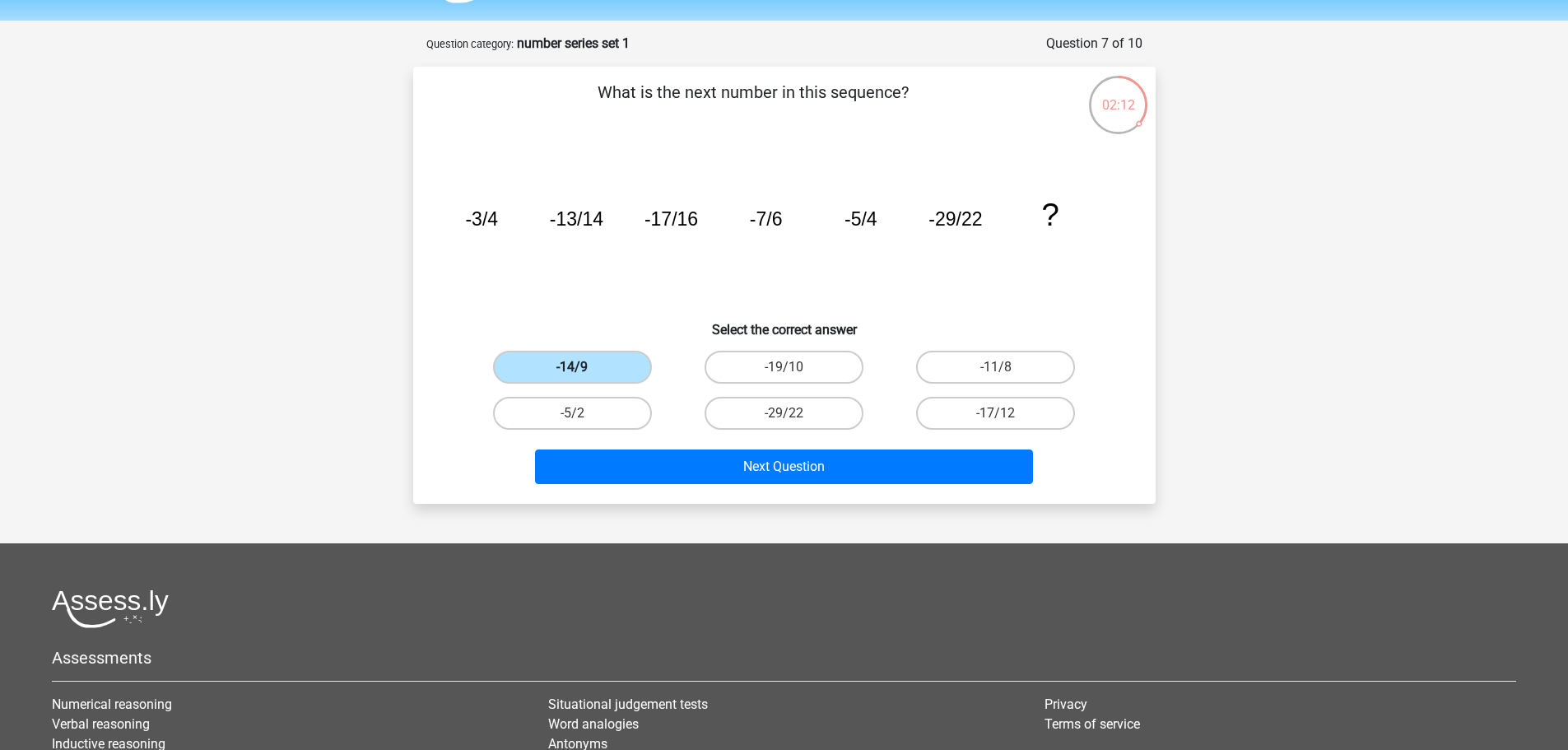
click at [566, 365] on label "-14/9" at bounding box center [572, 367] width 159 height 33
click at [572, 367] on input "-14/9" at bounding box center [577, 372] width 11 height 11
click at [578, 418] on input "-5/2" at bounding box center [577, 418] width 11 height 11
radio input "true"
click at [583, 371] on label "-14/9" at bounding box center [572, 367] width 159 height 33
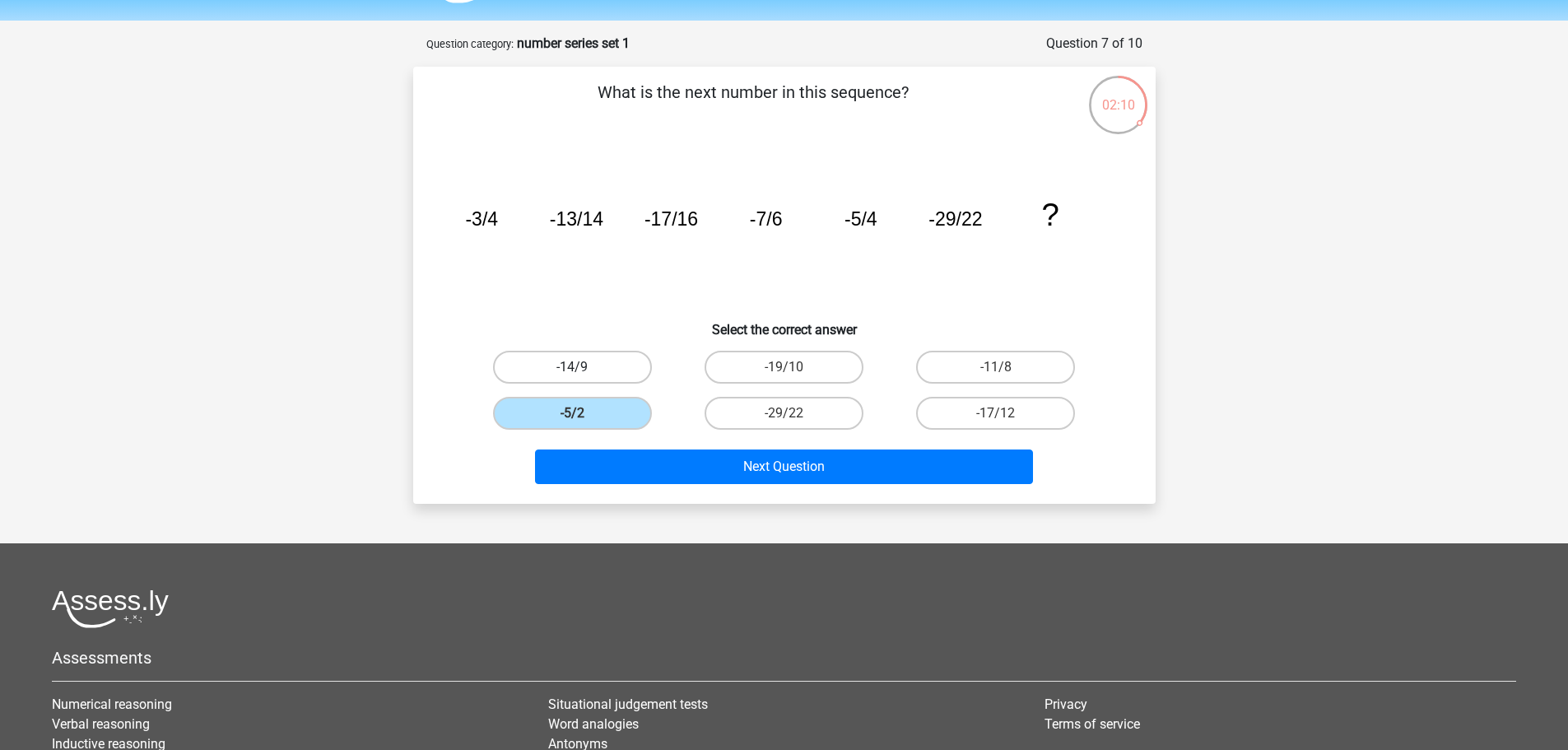
click at [583, 371] on input "-14/9" at bounding box center [577, 372] width 11 height 11
radio input "true"
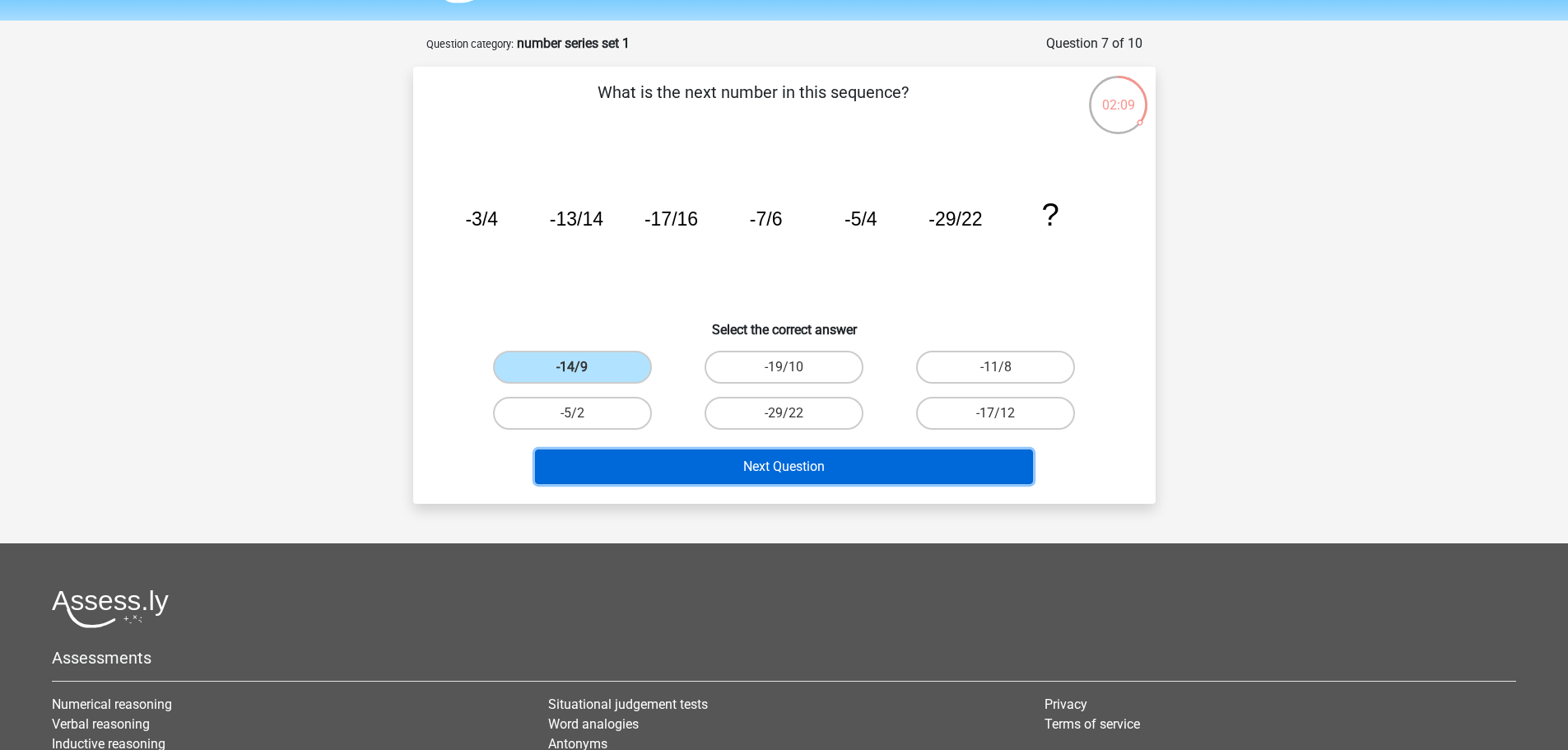
click at [624, 459] on button "Next Question" at bounding box center [784, 466] width 498 height 35
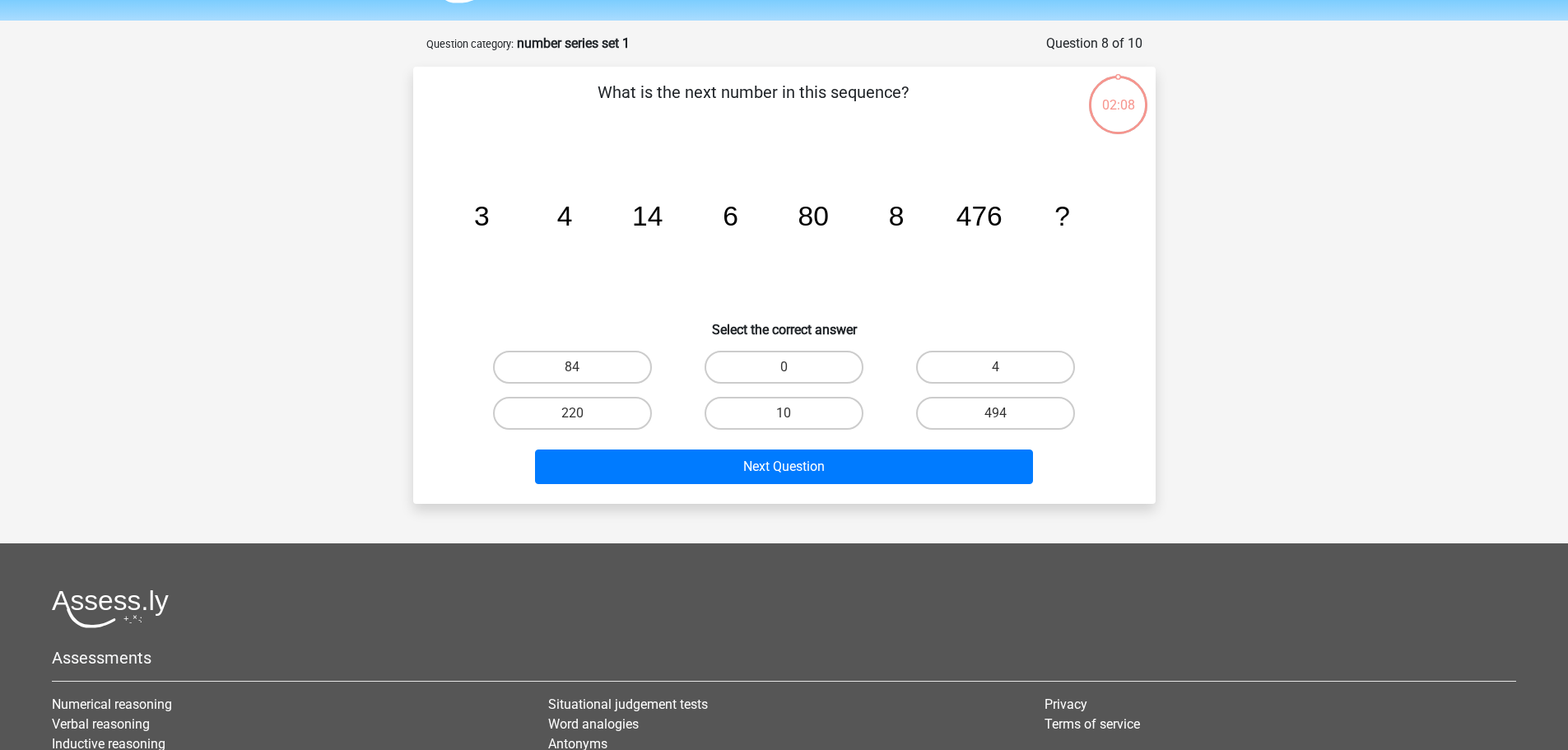
scroll to position [82, 0]
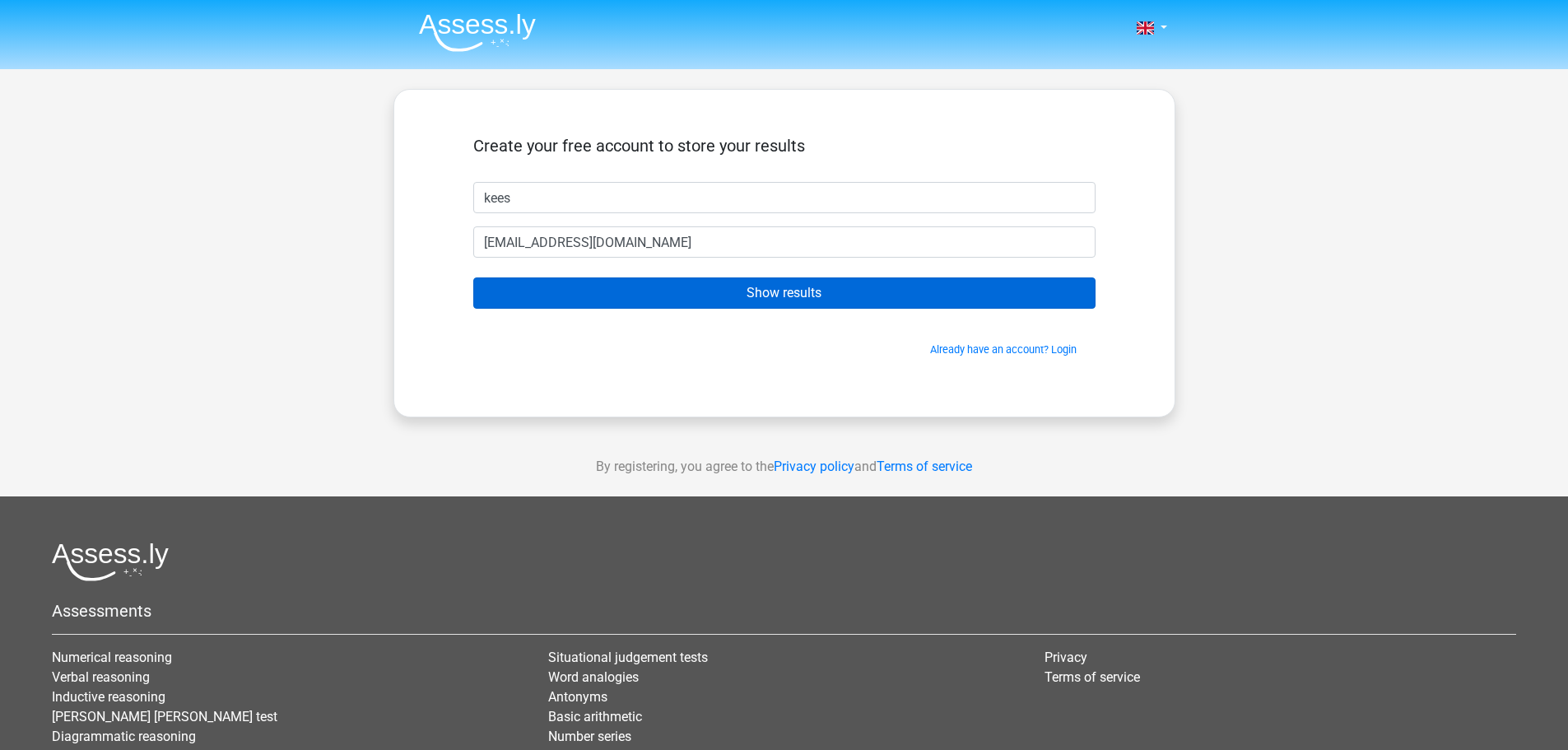
type input "[EMAIL_ADDRESS][DOMAIN_NAME]"
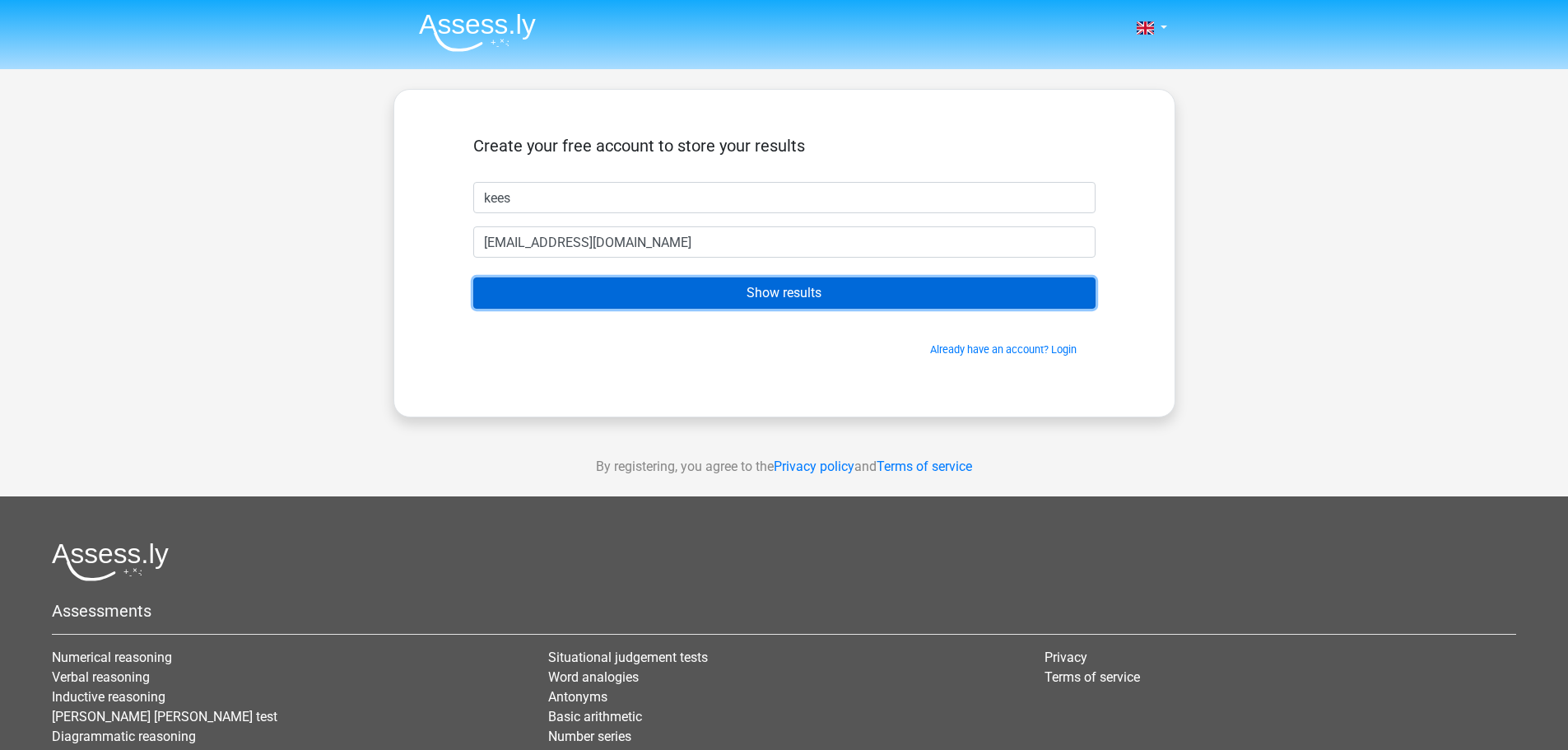
click at [758, 300] on input "Show results" at bounding box center [784, 292] width 622 height 31
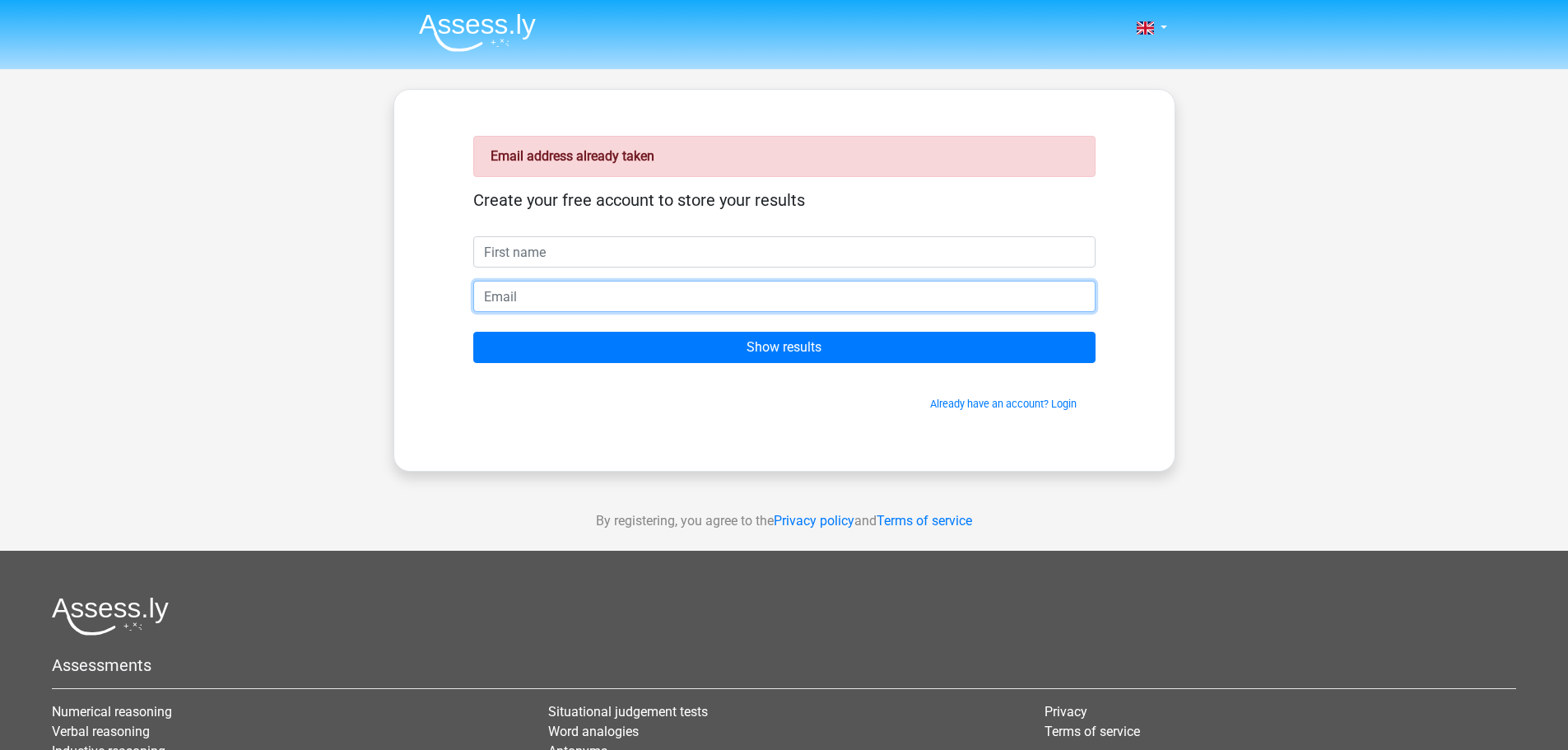
click at [756, 302] on input "email" at bounding box center [784, 296] width 622 height 31
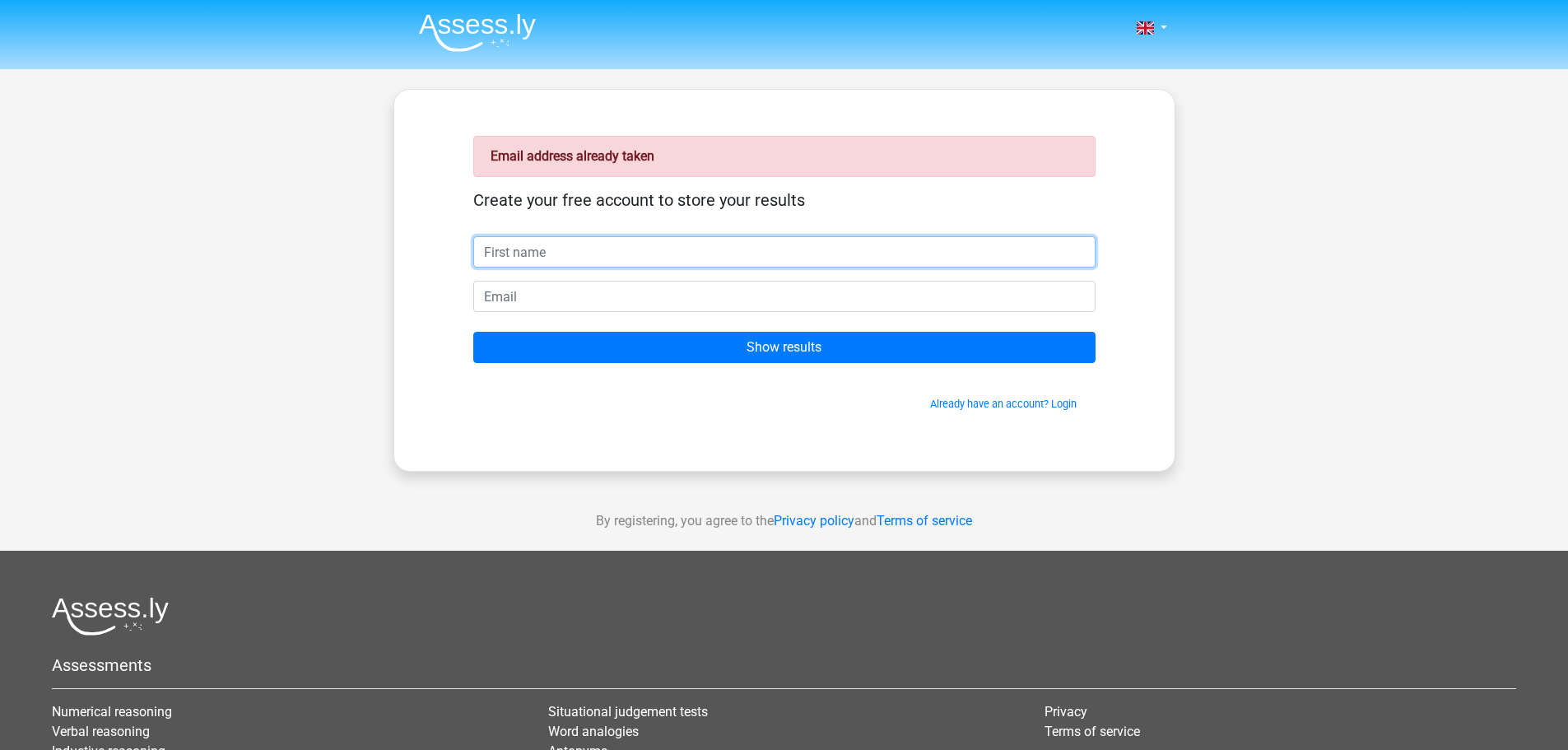
click at [735, 252] on input "text" at bounding box center [784, 251] width 622 height 31
click at [680, 246] on input "text" at bounding box center [784, 251] width 622 height 31
type input "kees"
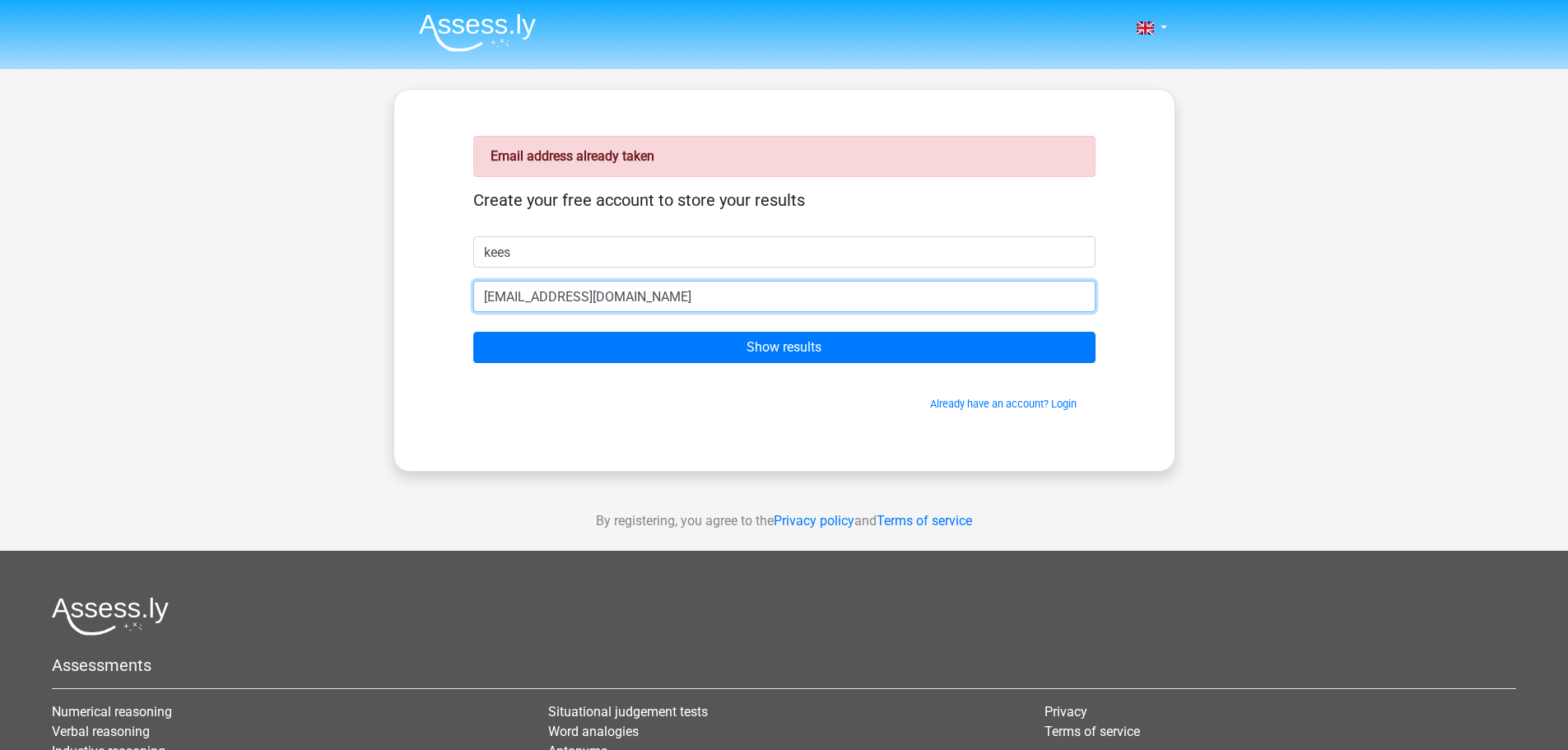
type input "[EMAIL_ADDRESS][DOMAIN_NAME]"
click at [473, 332] on input "Show results" at bounding box center [784, 347] width 622 height 31
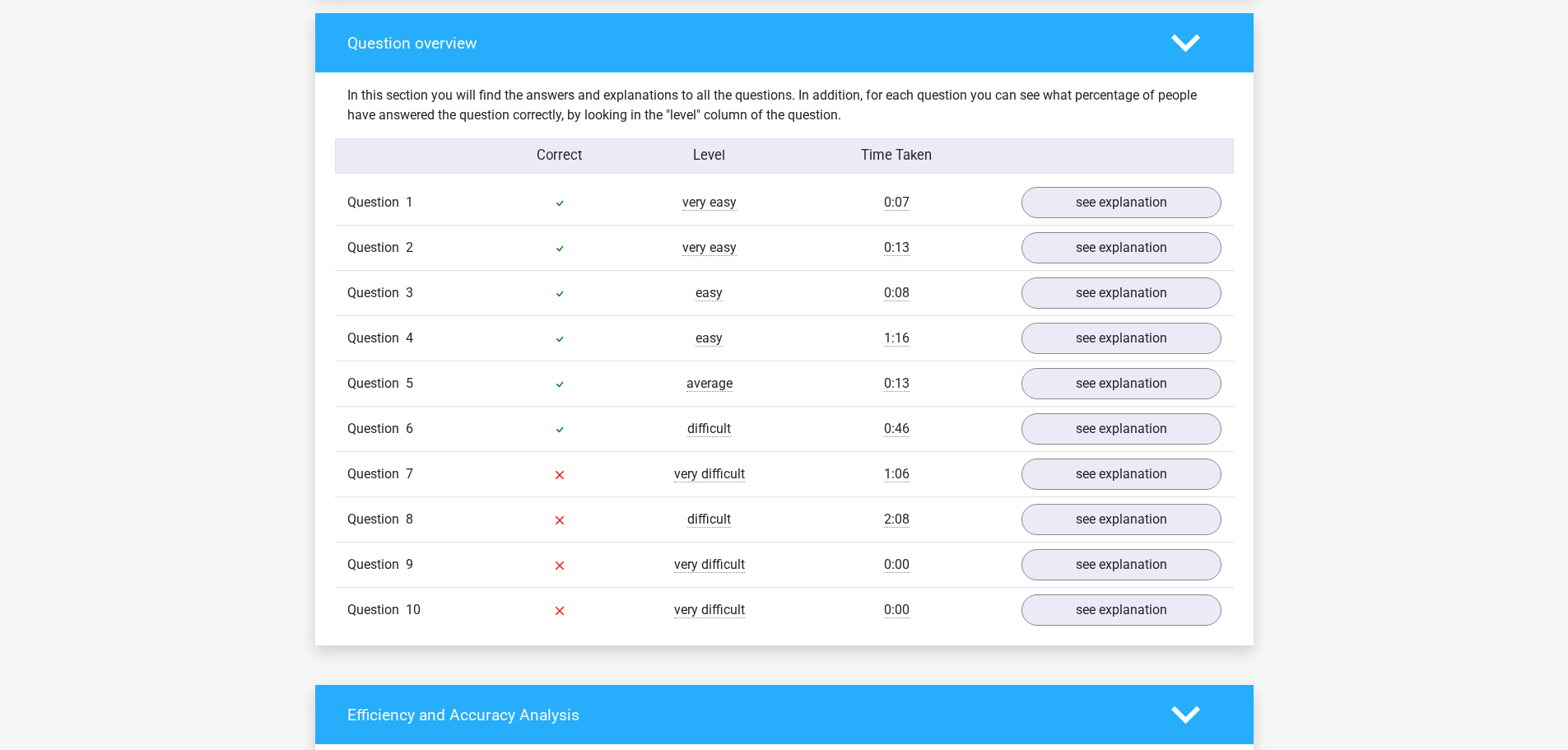
scroll to position [1211, 0]
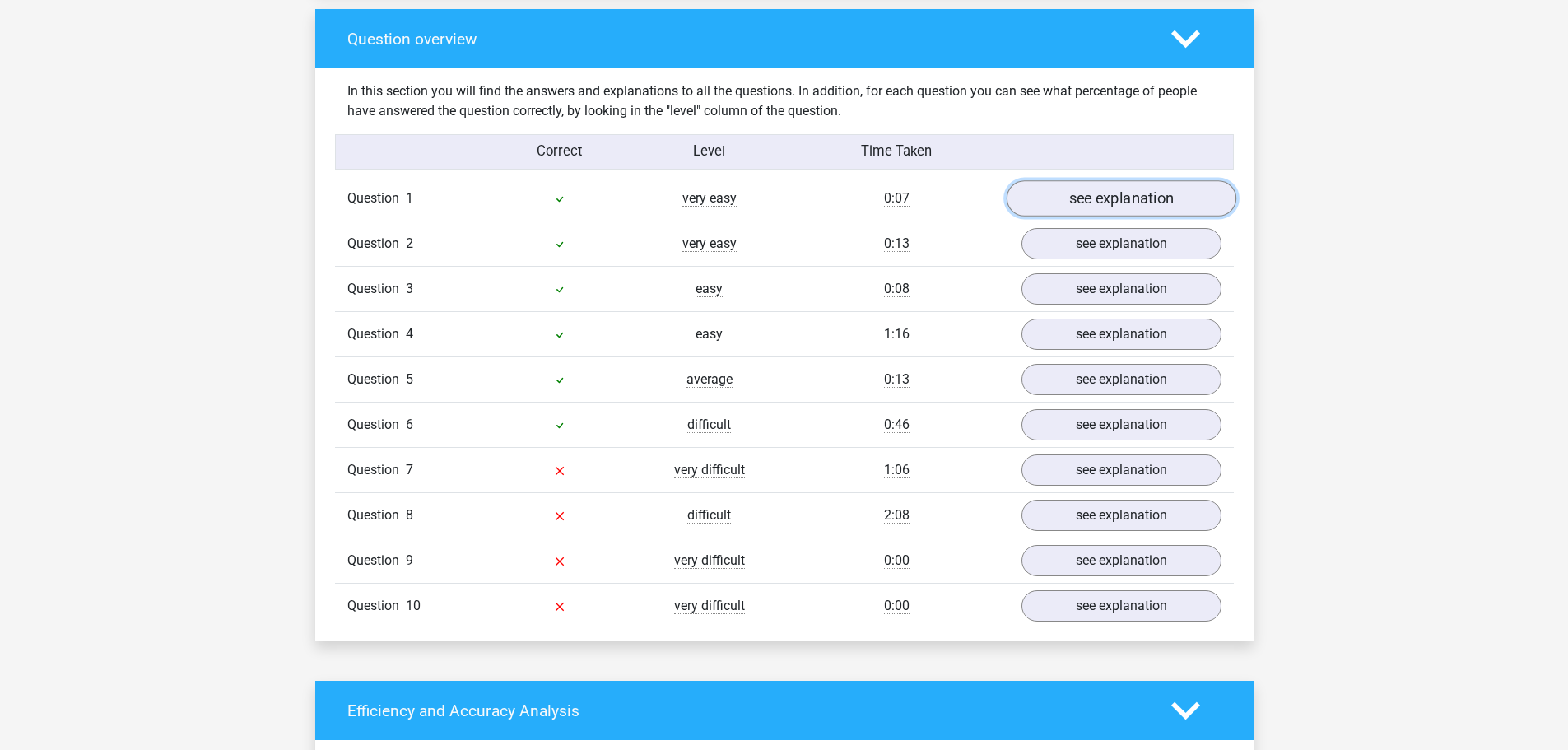
click at [1084, 206] on link "see explanation" at bounding box center [1121, 199] width 230 height 36
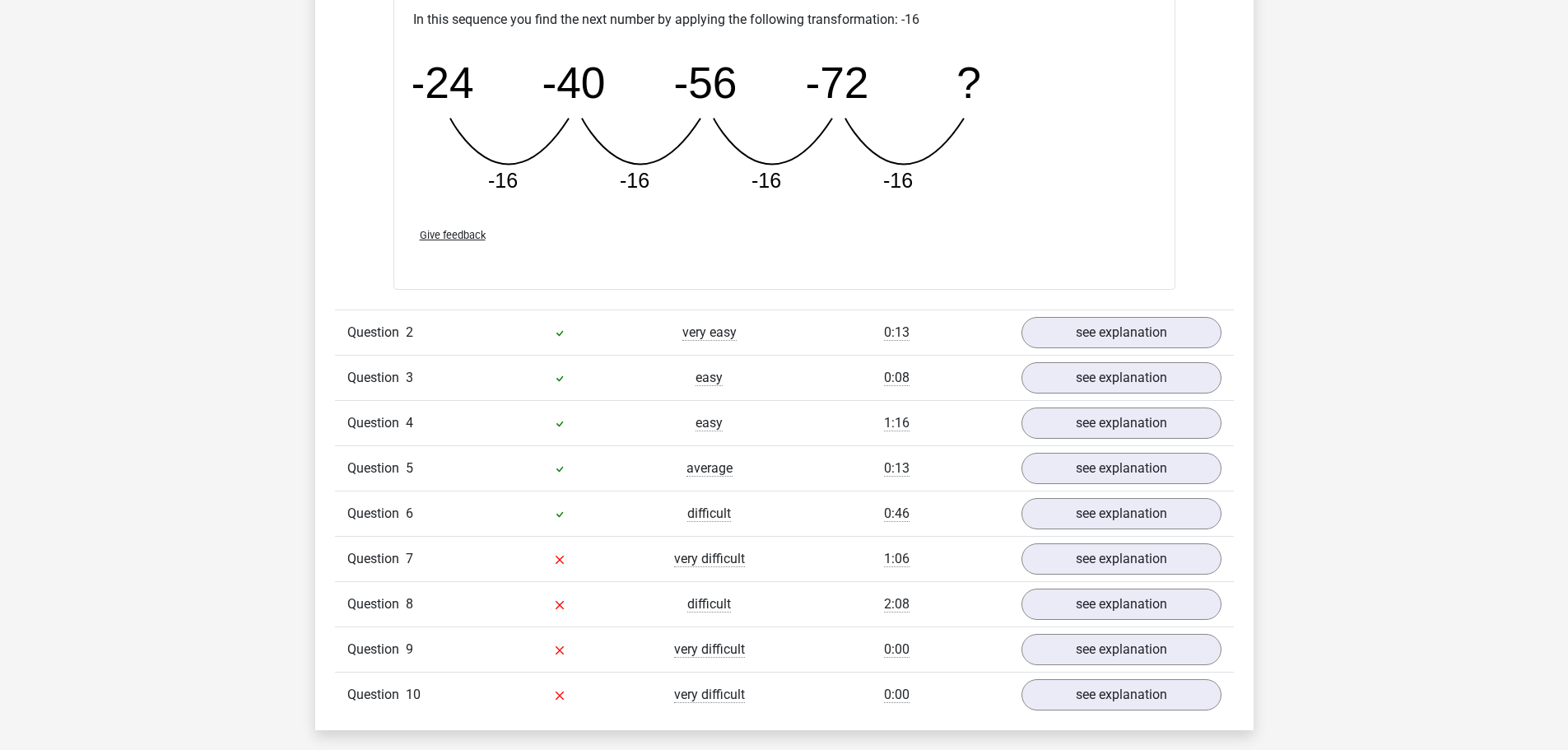
scroll to position [2066, 0]
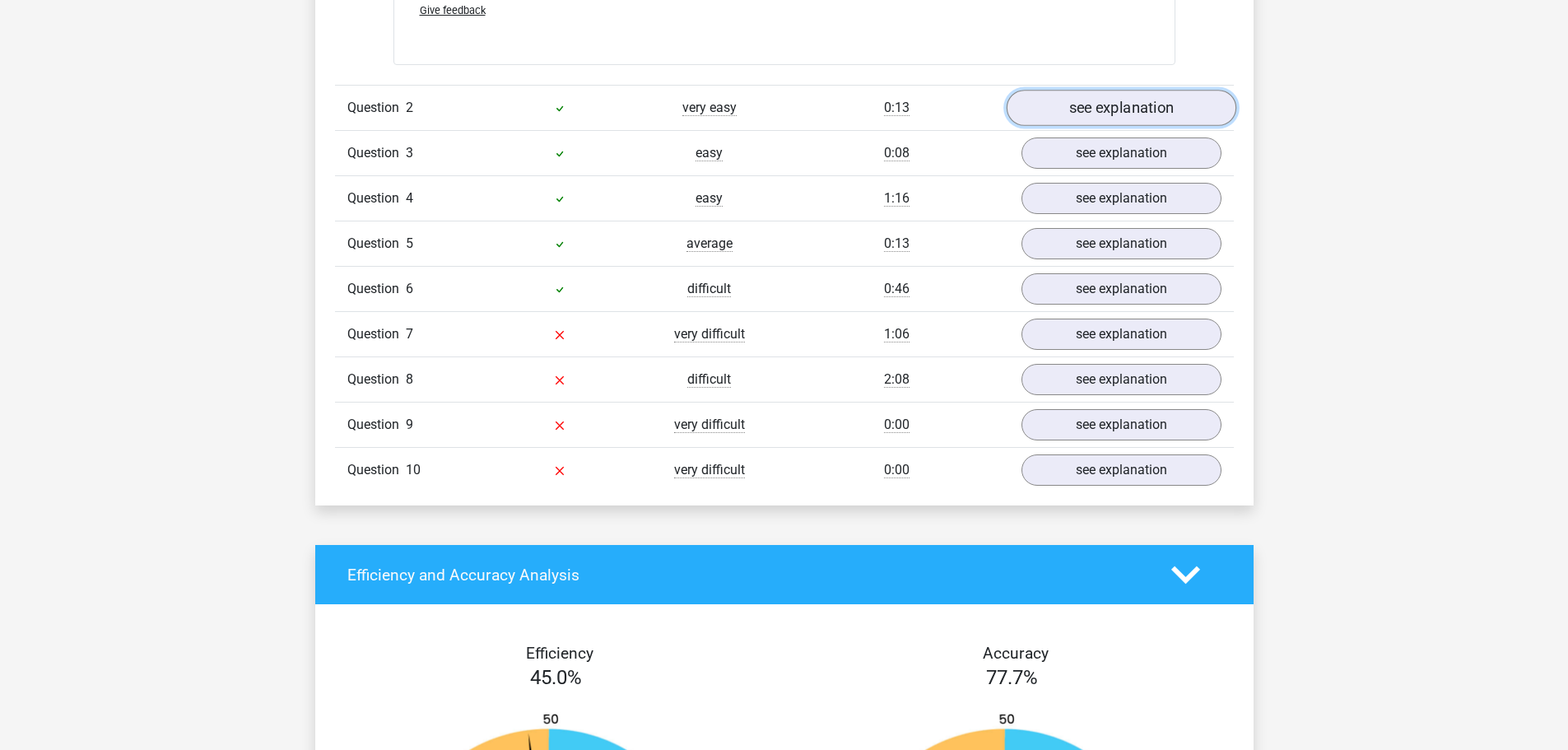
click at [1103, 96] on link "see explanation" at bounding box center [1121, 108] width 230 height 36
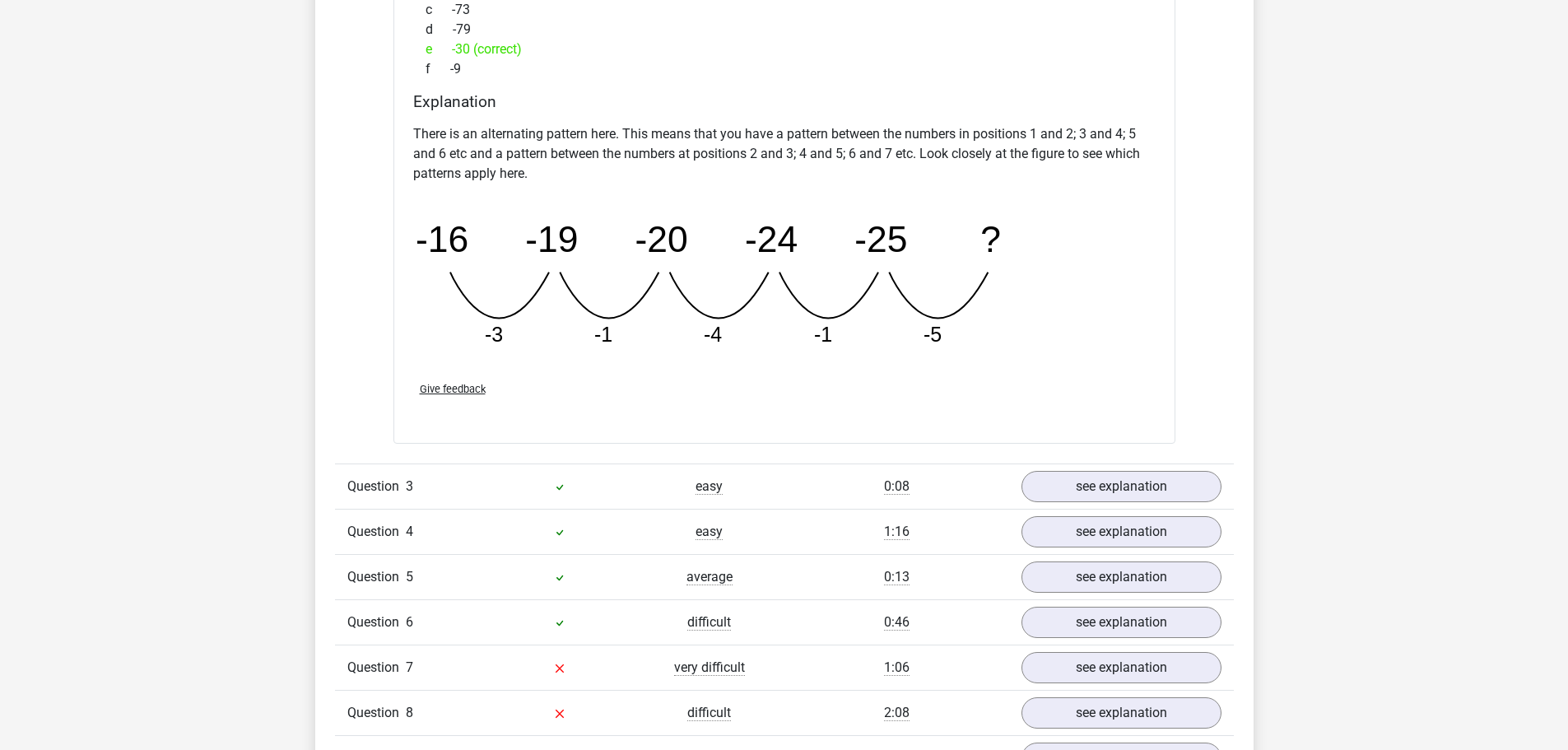
scroll to position [2497, 0]
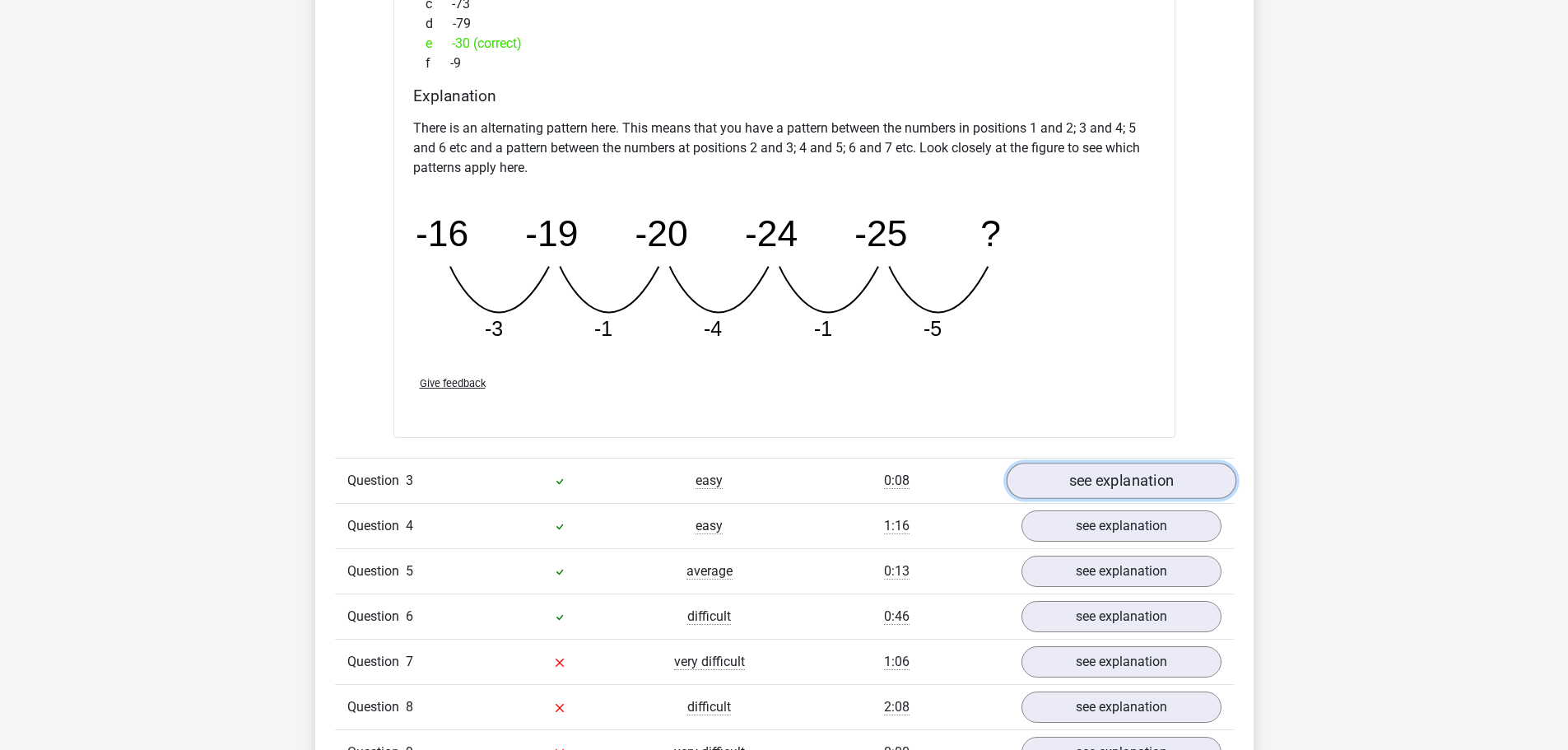
click at [1070, 482] on link "see explanation" at bounding box center [1121, 480] width 230 height 36
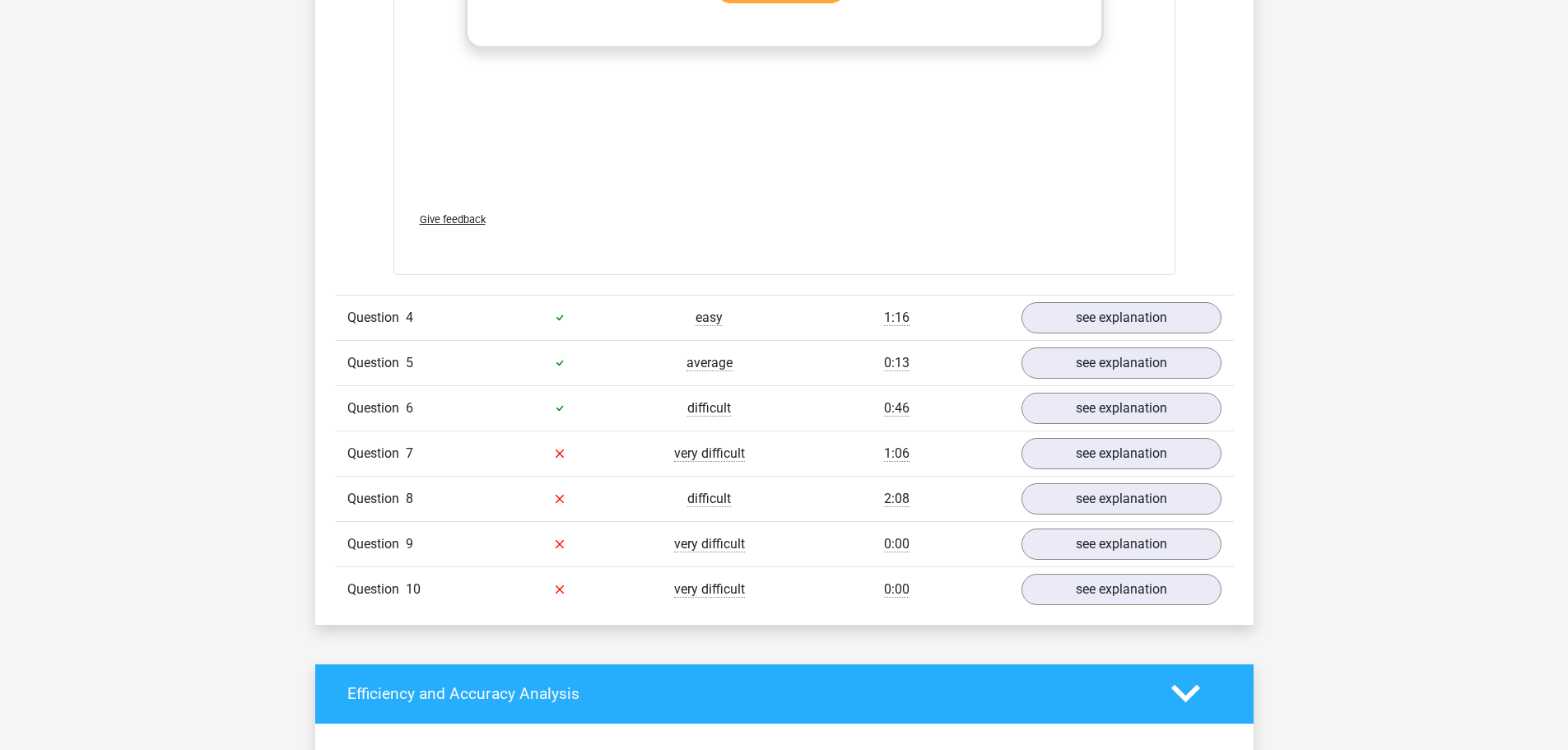
scroll to position [3928, 0]
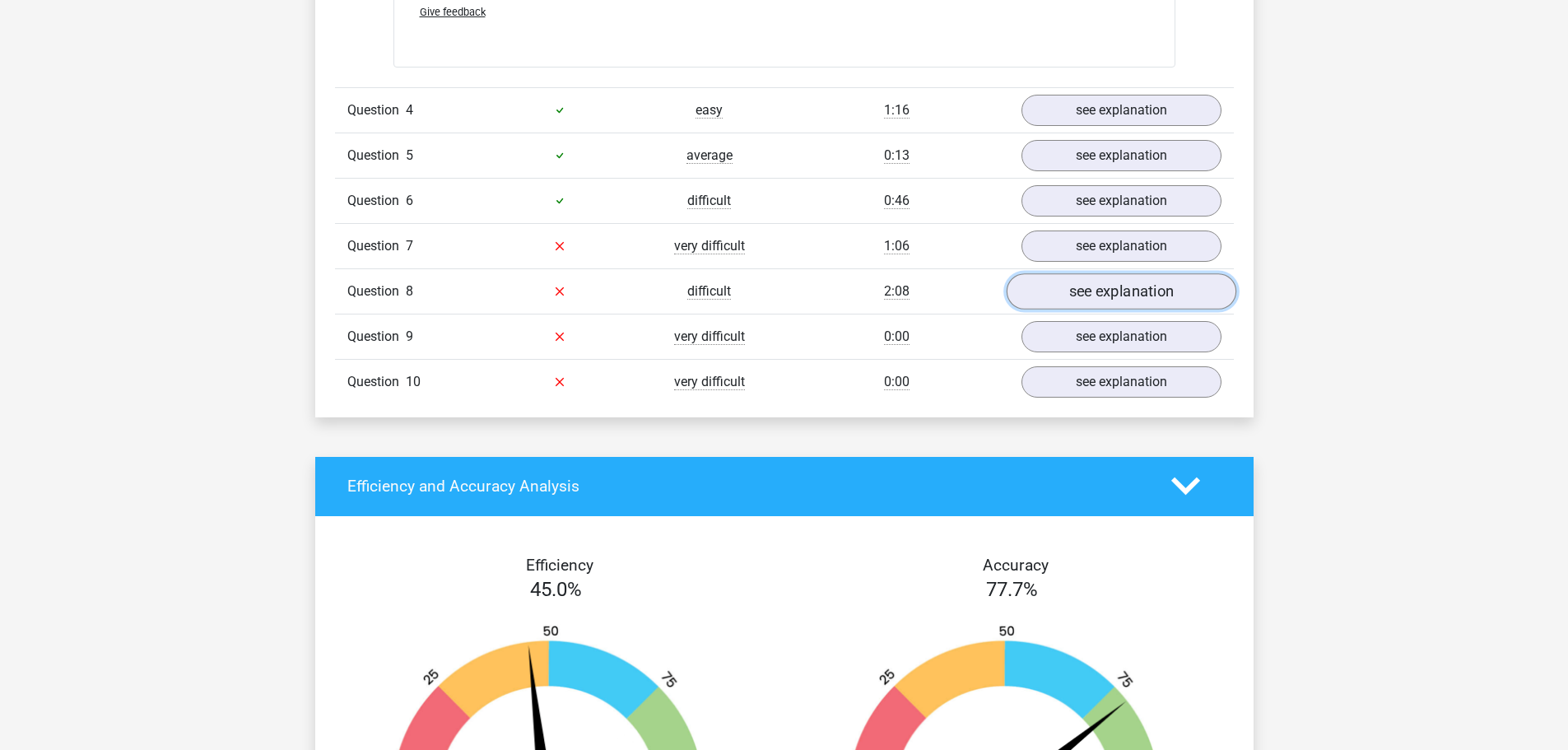
click at [1068, 287] on link "see explanation" at bounding box center [1121, 291] width 230 height 36
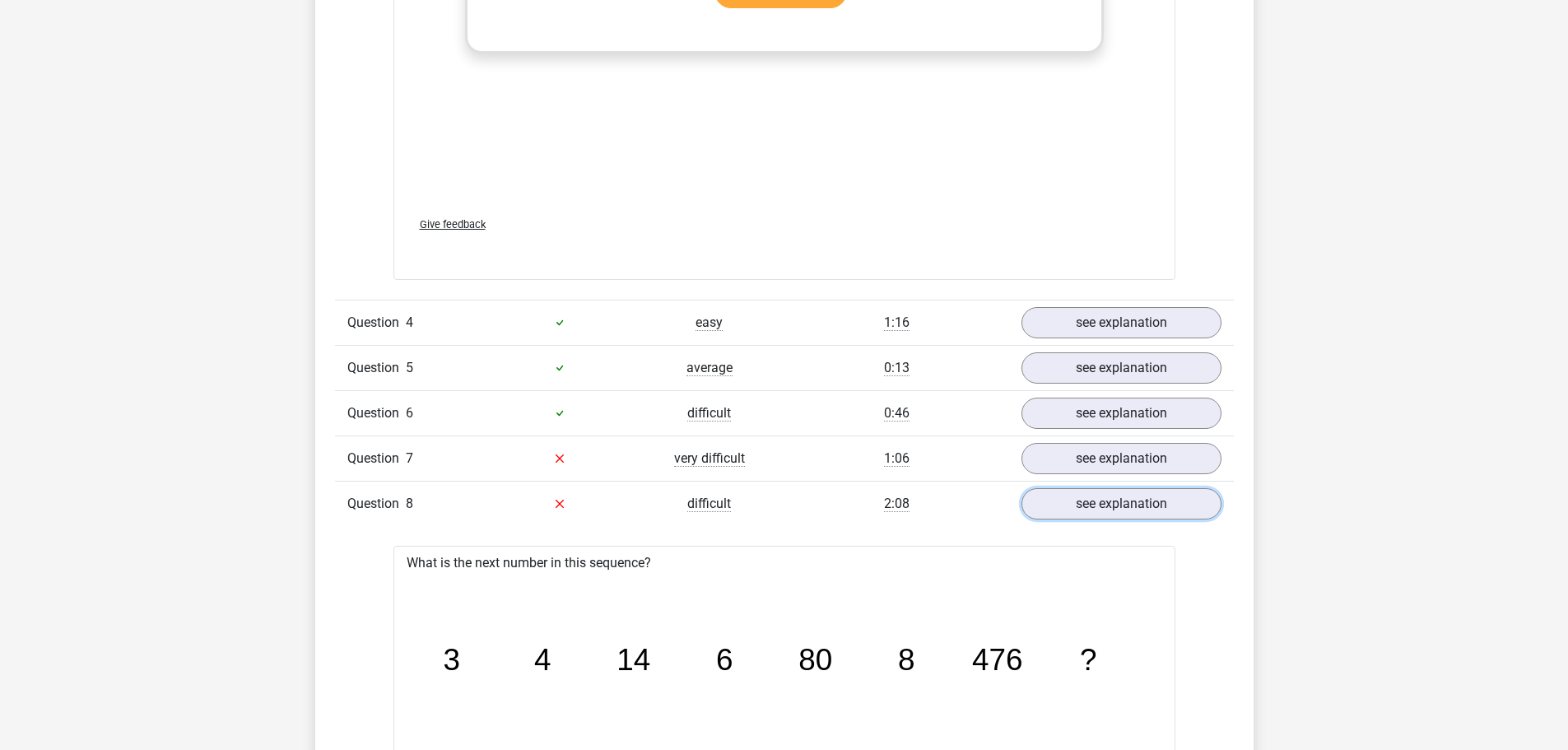
scroll to position [3622, 0]
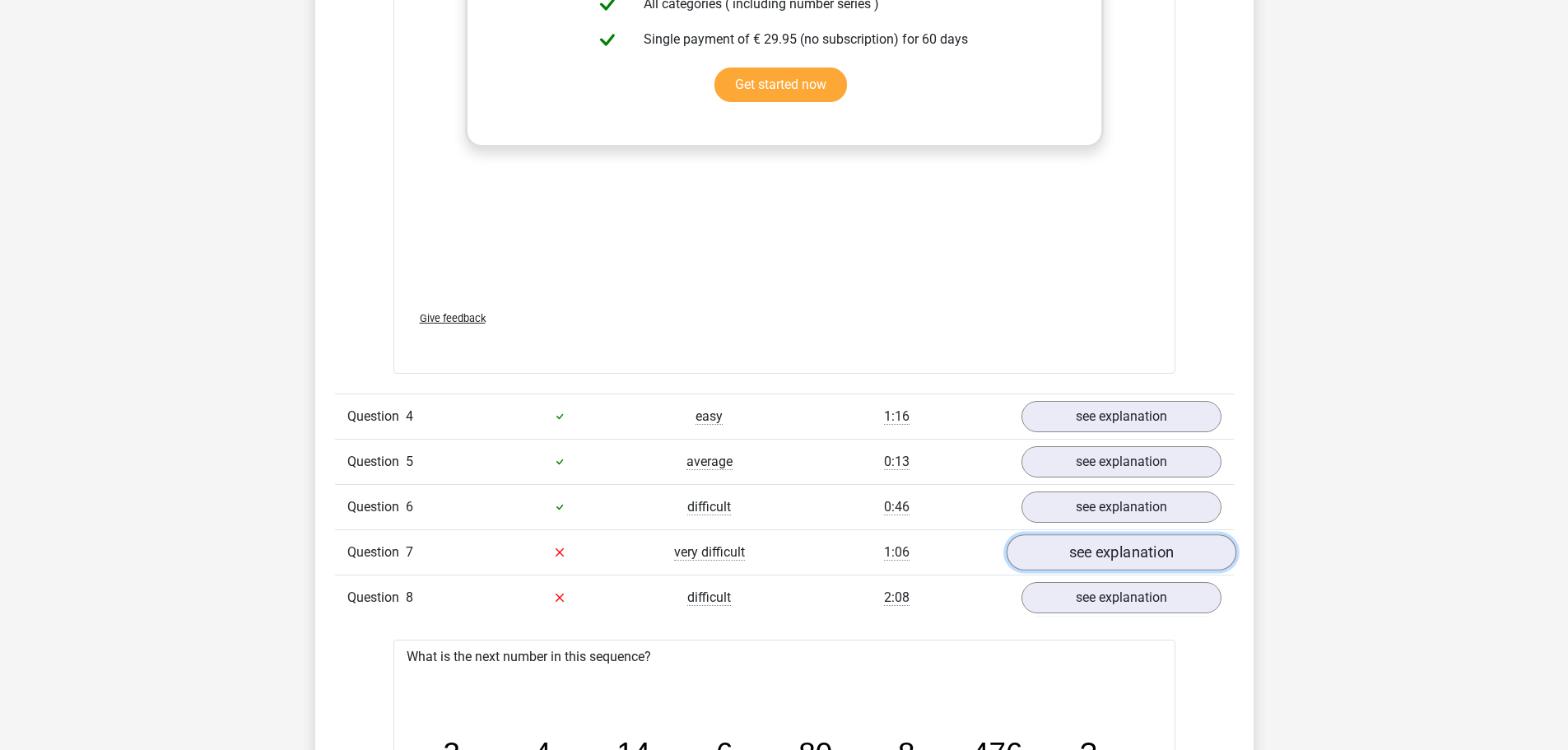
click at [1175, 555] on link "see explanation" at bounding box center [1121, 552] width 230 height 36
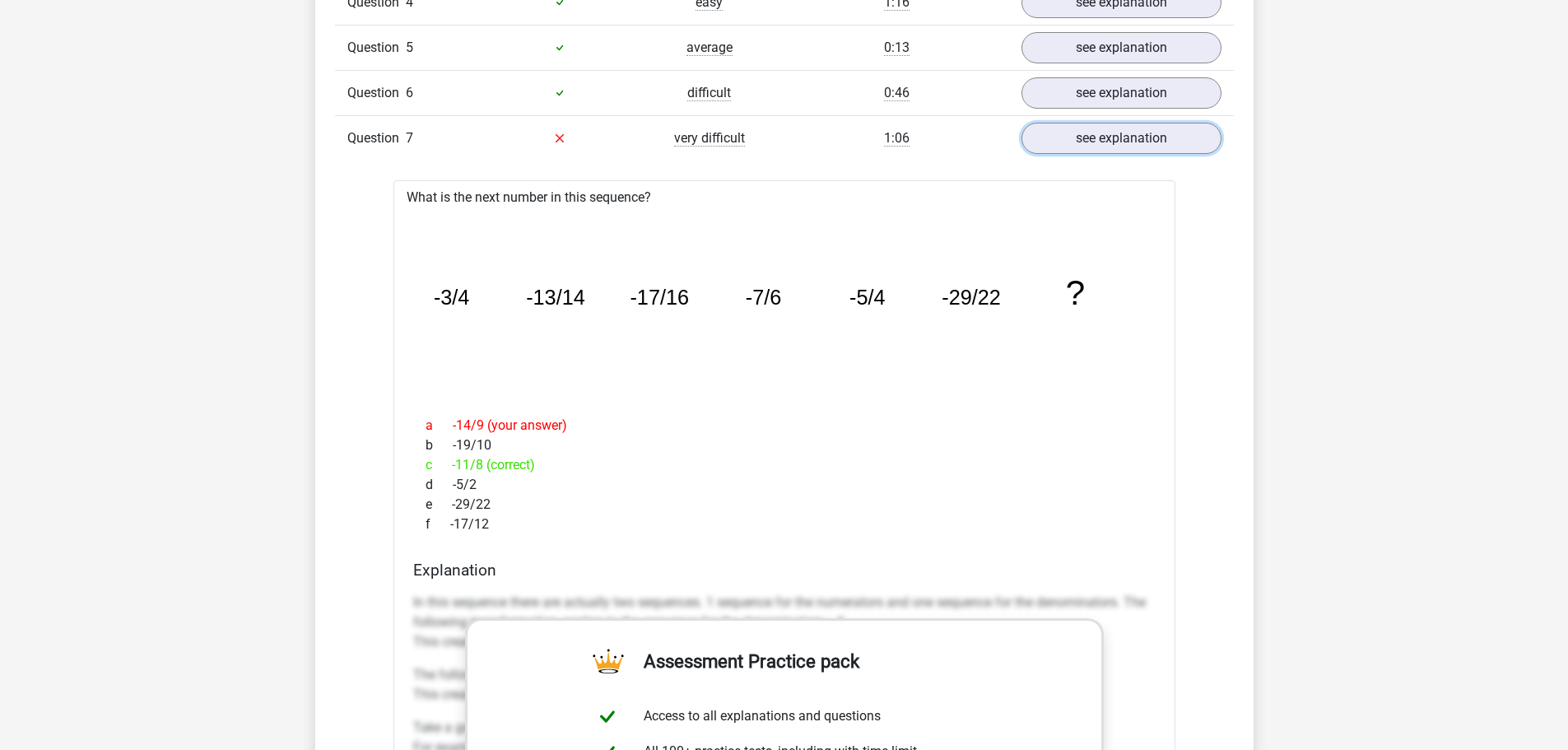
scroll to position [4027, 0]
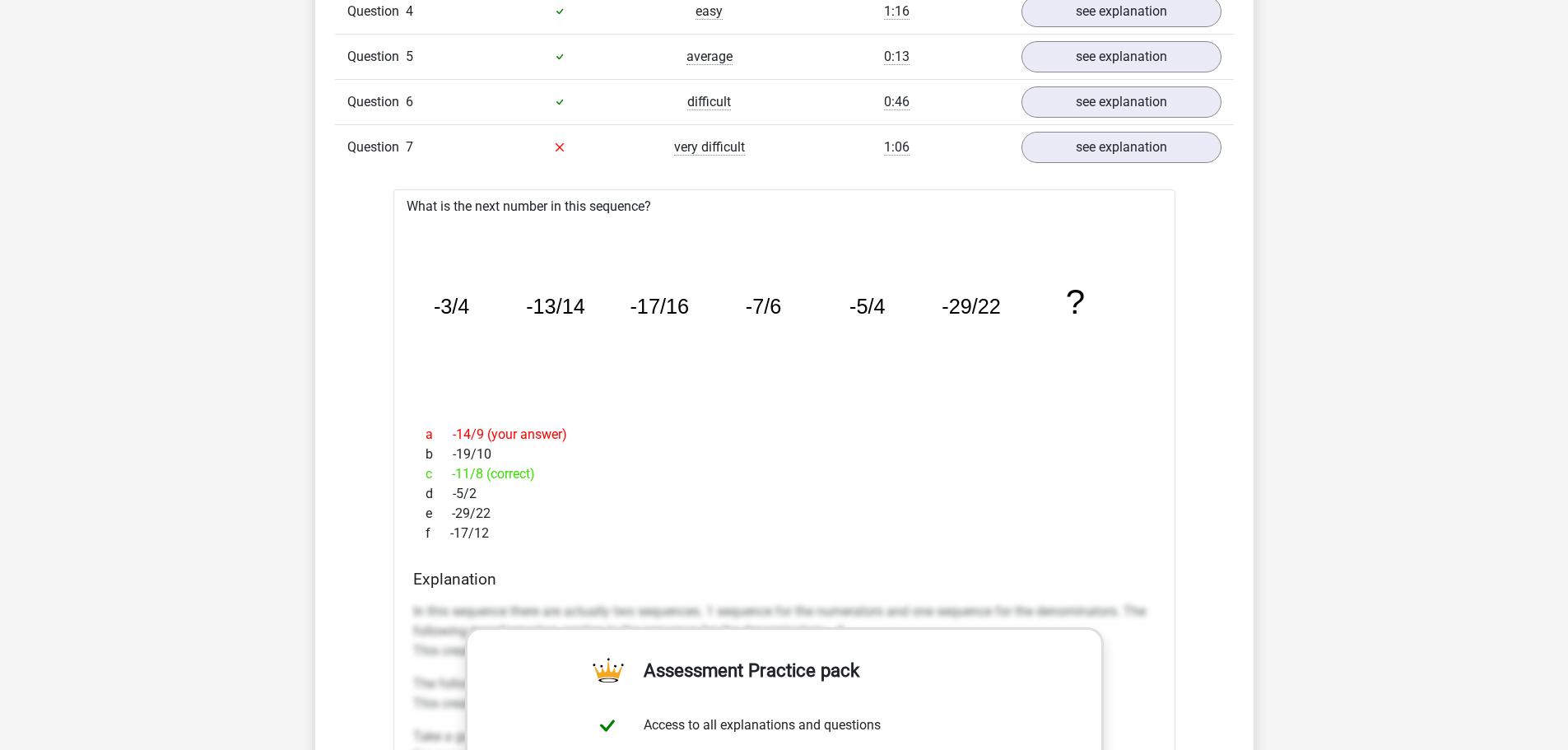
drag, startPoint x: 522, startPoint y: 253, endPoint x: 508, endPoint y: 279, distance: 29.1
click at [522, 255] on icon "image/svg+xml -3/4 -13/14 -17/16 -7/6 -5/4 -29/22 ?" at bounding box center [784, 314] width 729 height 183
click at [429, 306] on icon "image/svg+xml -3/4 -13/14 -17/16 -7/6 -5/4 -29/22 ?" at bounding box center [784, 314] width 729 height 183
drag, startPoint x: 434, startPoint y: 308, endPoint x: 510, endPoint y: 529, distance: 234.2
click at [510, 529] on div "What is the next number in this sequence? image/svg+xml -3/4 -13/14 -17/16 -7/6…" at bounding box center [784, 677] width 782 height 976
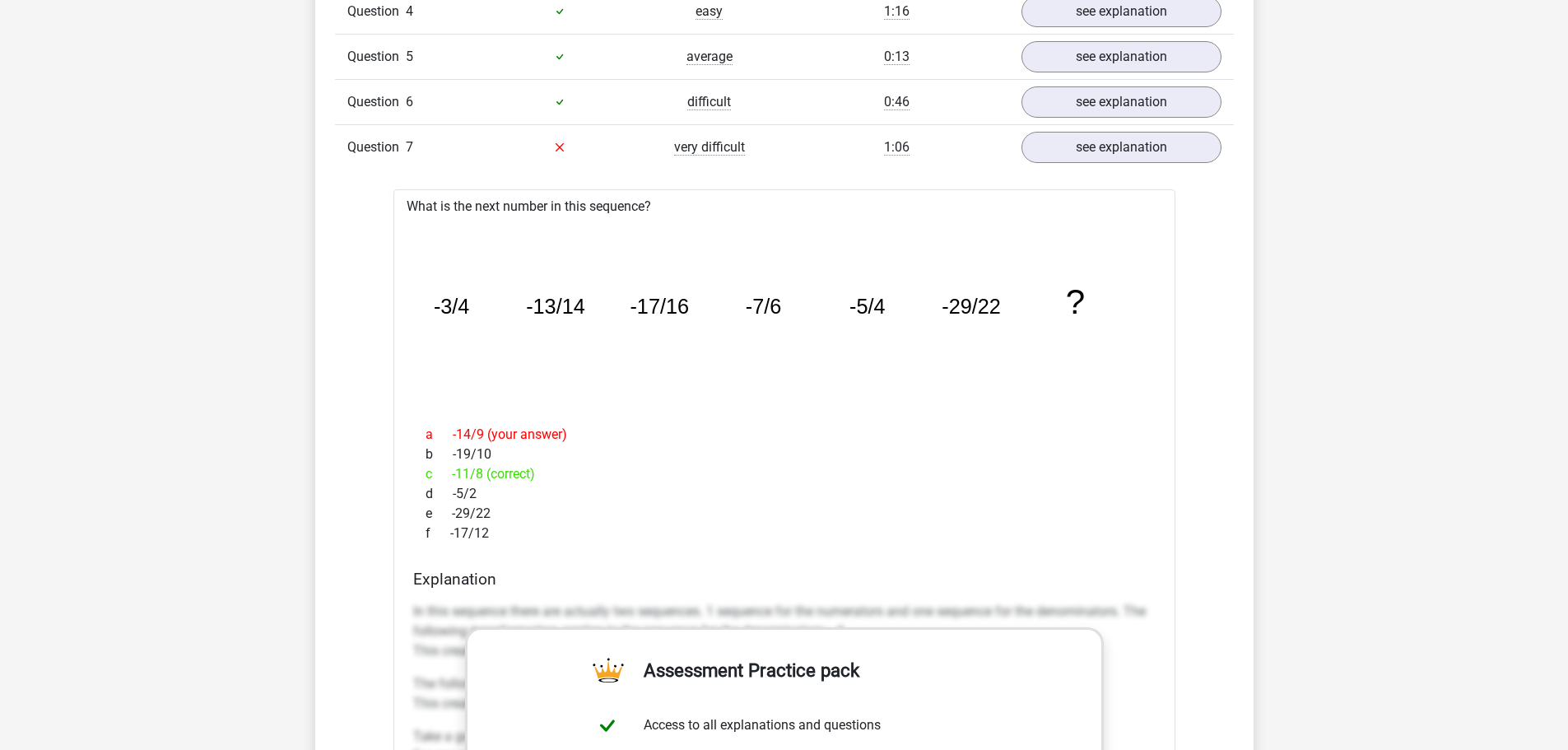
copy div "-3/4 -13/14 -17/16 -7/6 -5/4 -29/22 ? a -14/9 (your answer) b -19/10 c -11/8 (c…"
click at [679, 520] on div "e -29/22" at bounding box center [784, 514] width 742 height 20
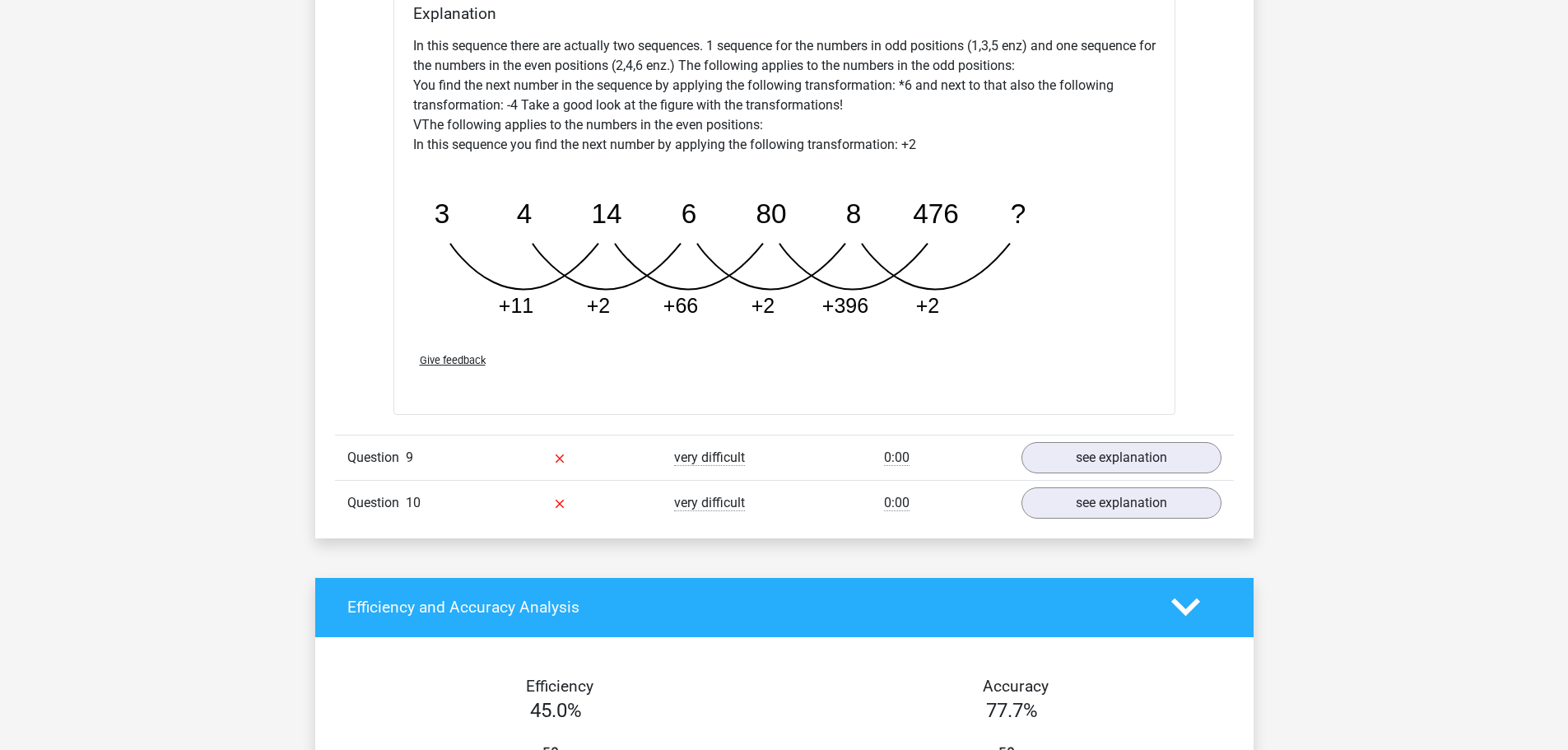
scroll to position [5684, 0]
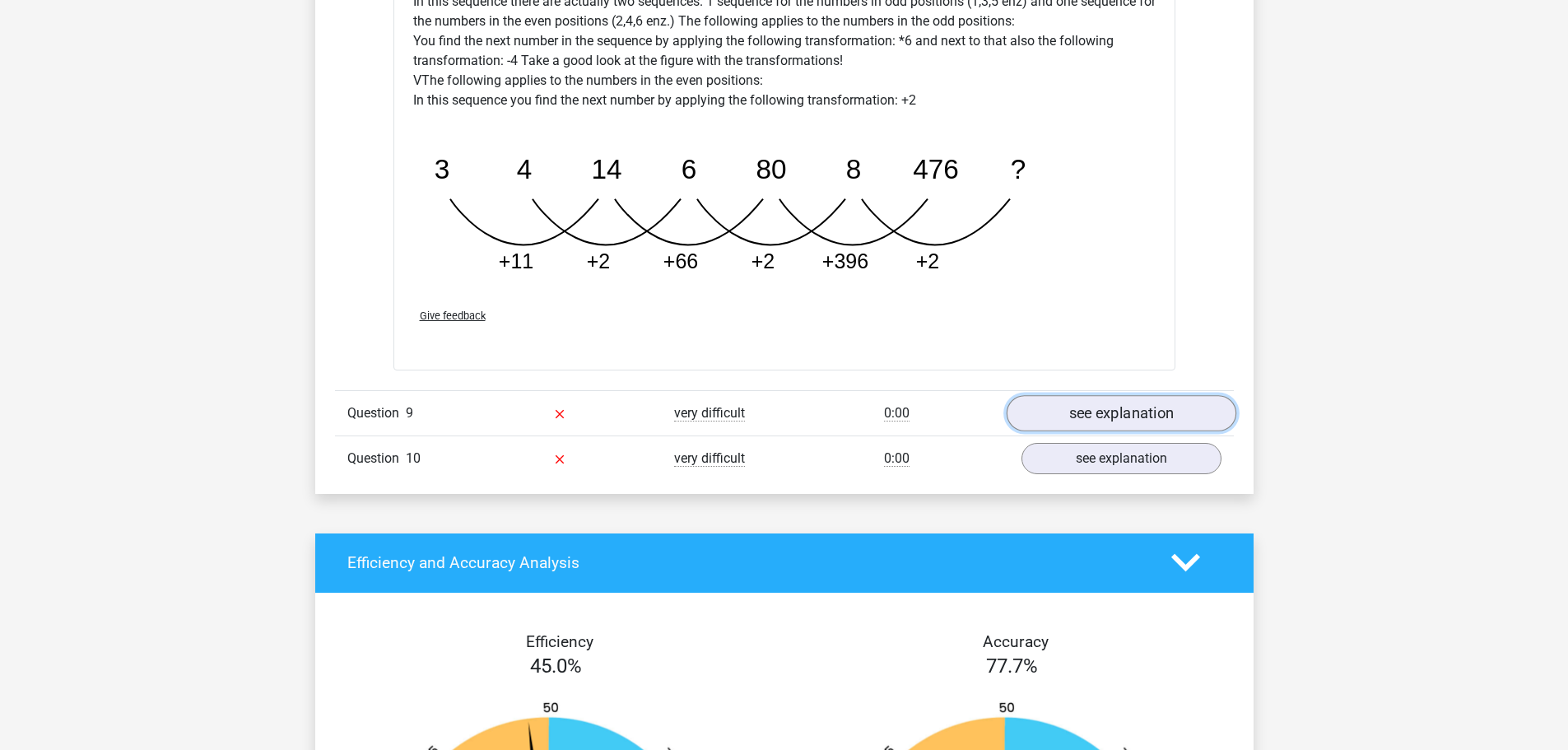
click at [1169, 420] on link "see explanation" at bounding box center [1121, 413] width 230 height 36
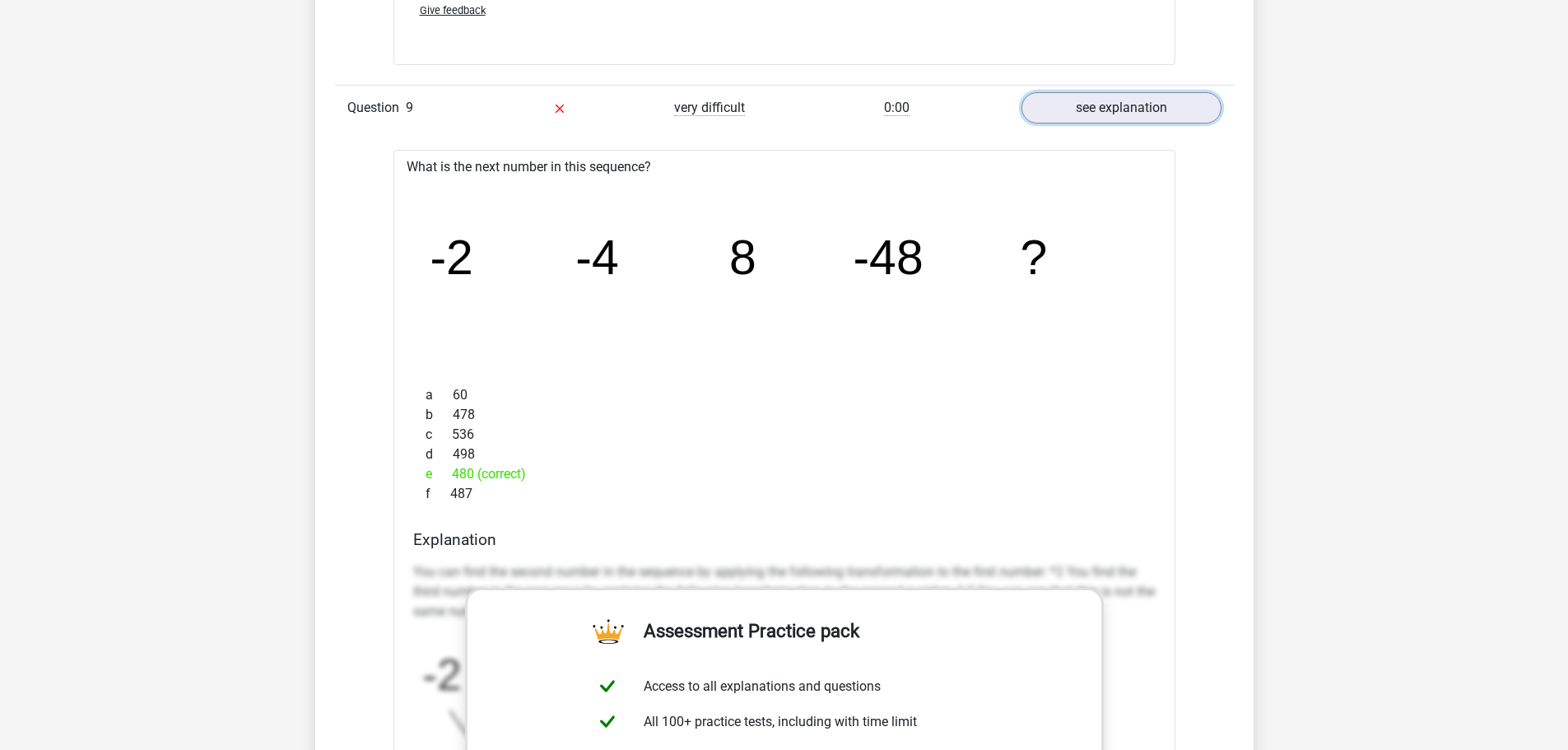
scroll to position [6010, 0]
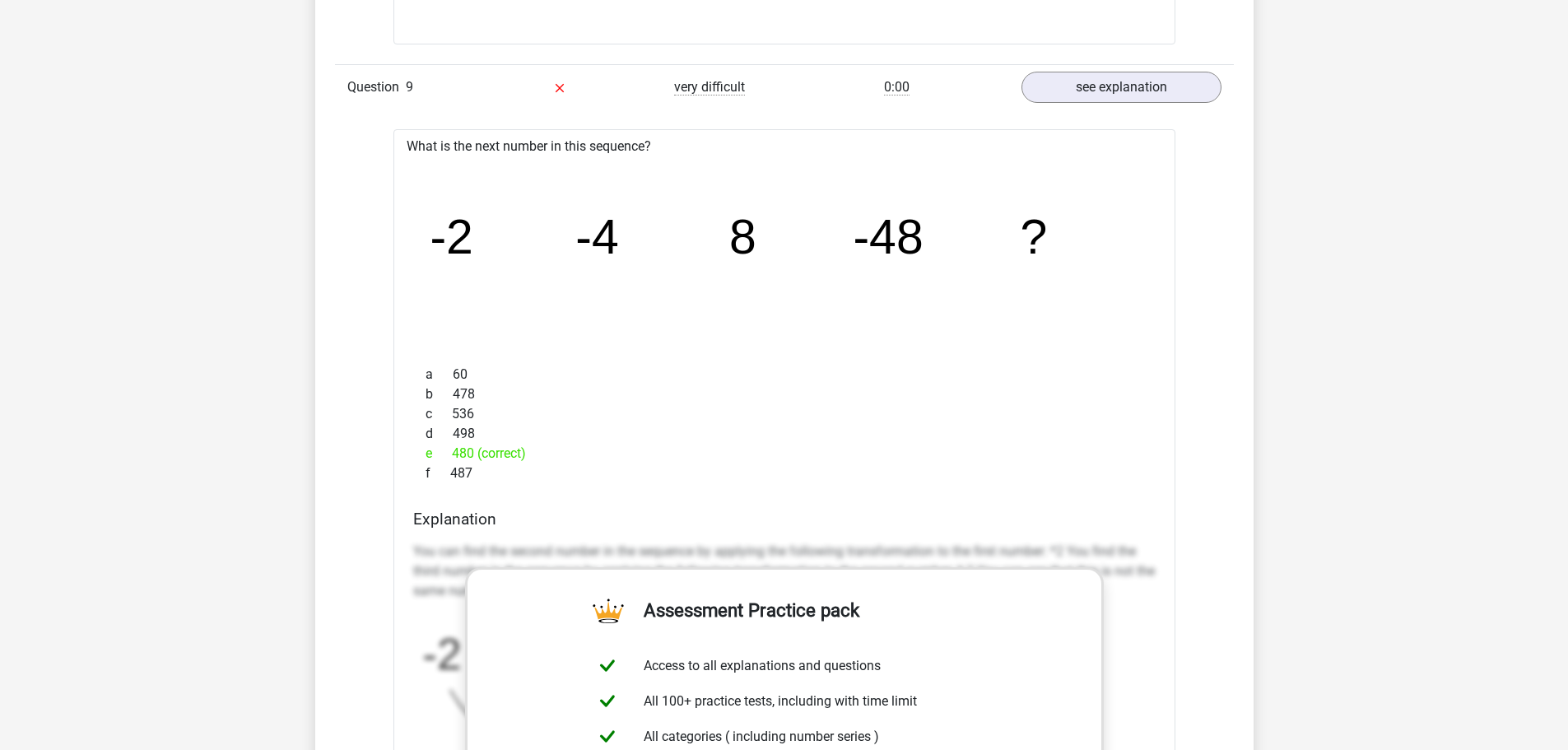
click at [730, 495] on div "What is the next number in this sequence? image/svg+xml -2 -4 8 -48 ? a 60 b 47…" at bounding box center [784, 617] width 782 height 976
drag, startPoint x: 408, startPoint y: 139, endPoint x: 515, endPoint y: 471, distance: 349.2
click at [515, 471] on div "What is the next number in this sequence? image/svg+xml -2 -4 8 -48 ? a 60 b 47…" at bounding box center [784, 617] width 782 height 976
copy div "What is the next number in this sequence? image/svg+xml -2 -4 8 -48 ? a 60 b 47…"
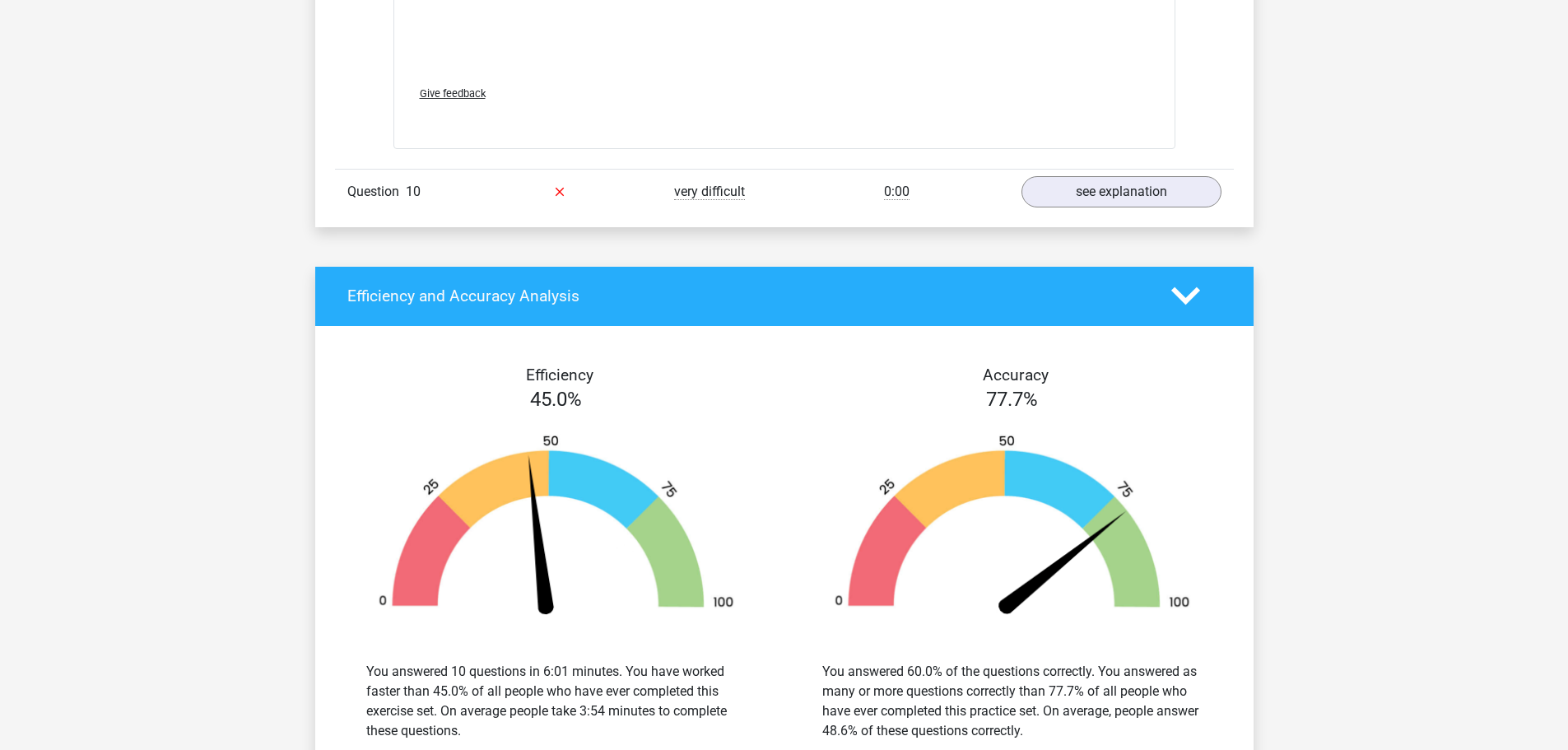
scroll to position [6977, 0]
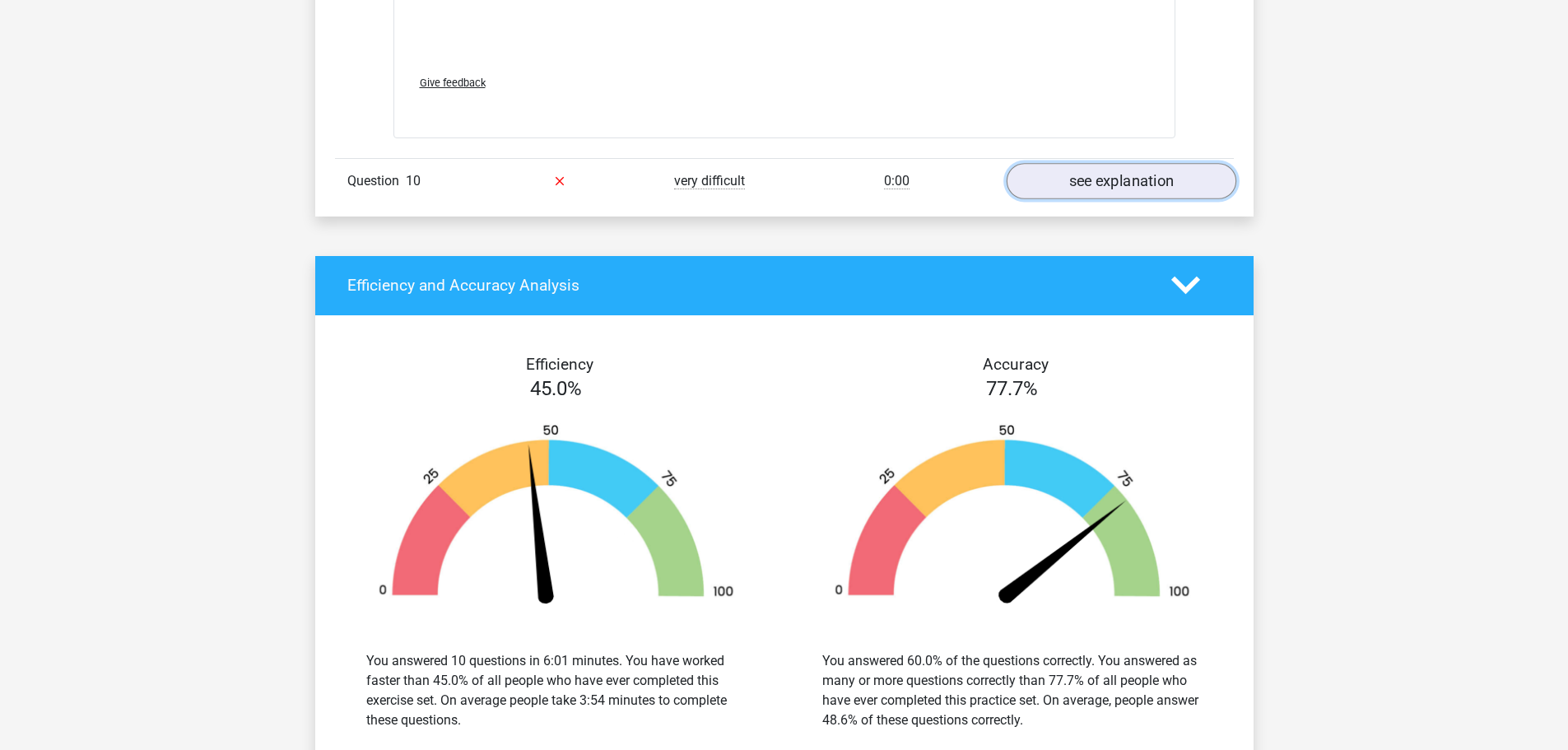
click at [1164, 179] on link "see explanation" at bounding box center [1121, 181] width 230 height 36
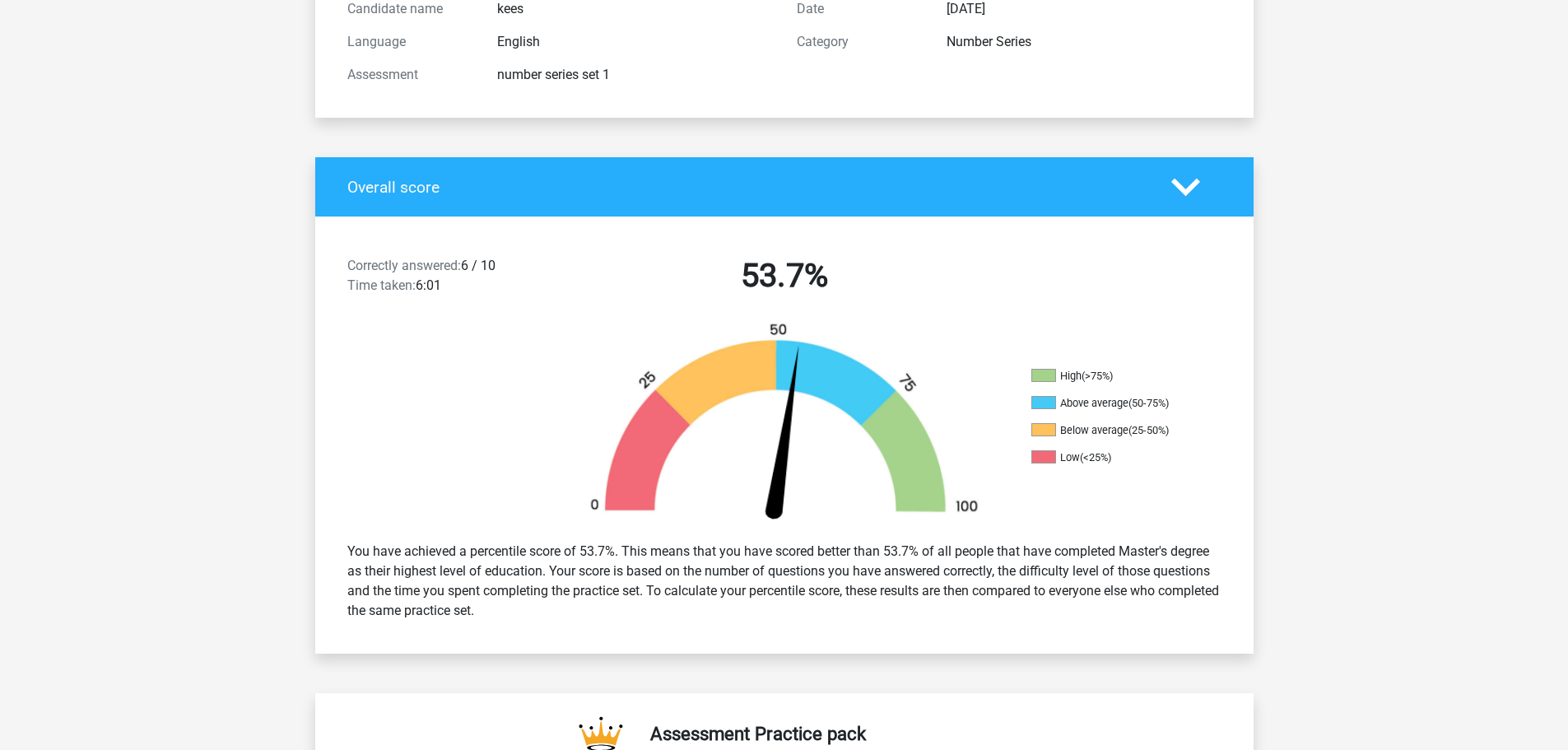
scroll to position [0, 0]
